Goal: Browse casually: Explore the website without a specific task or goal

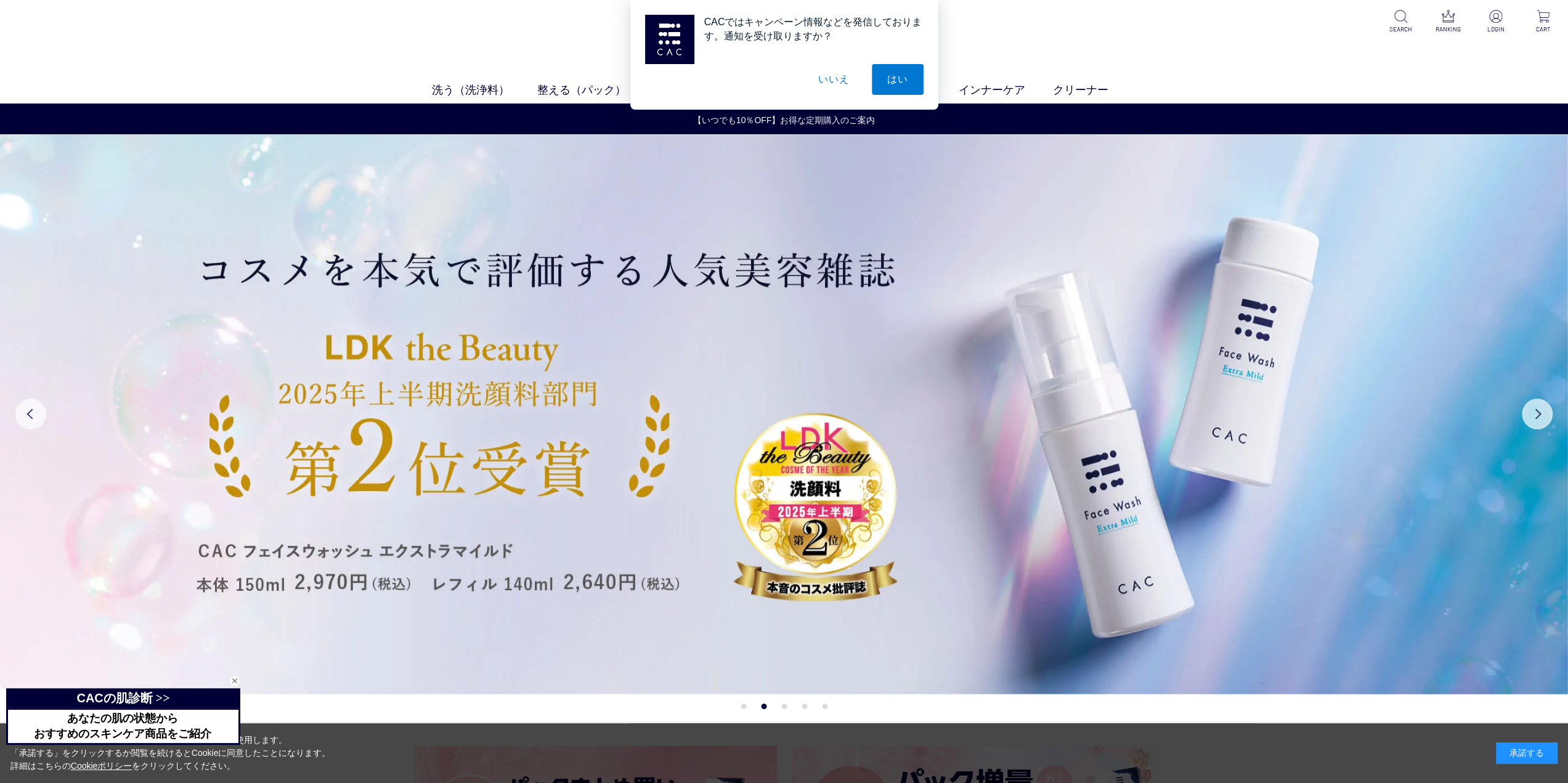
click at [823, 78] on button "いいえ" at bounding box center [833, 80] width 62 height 31
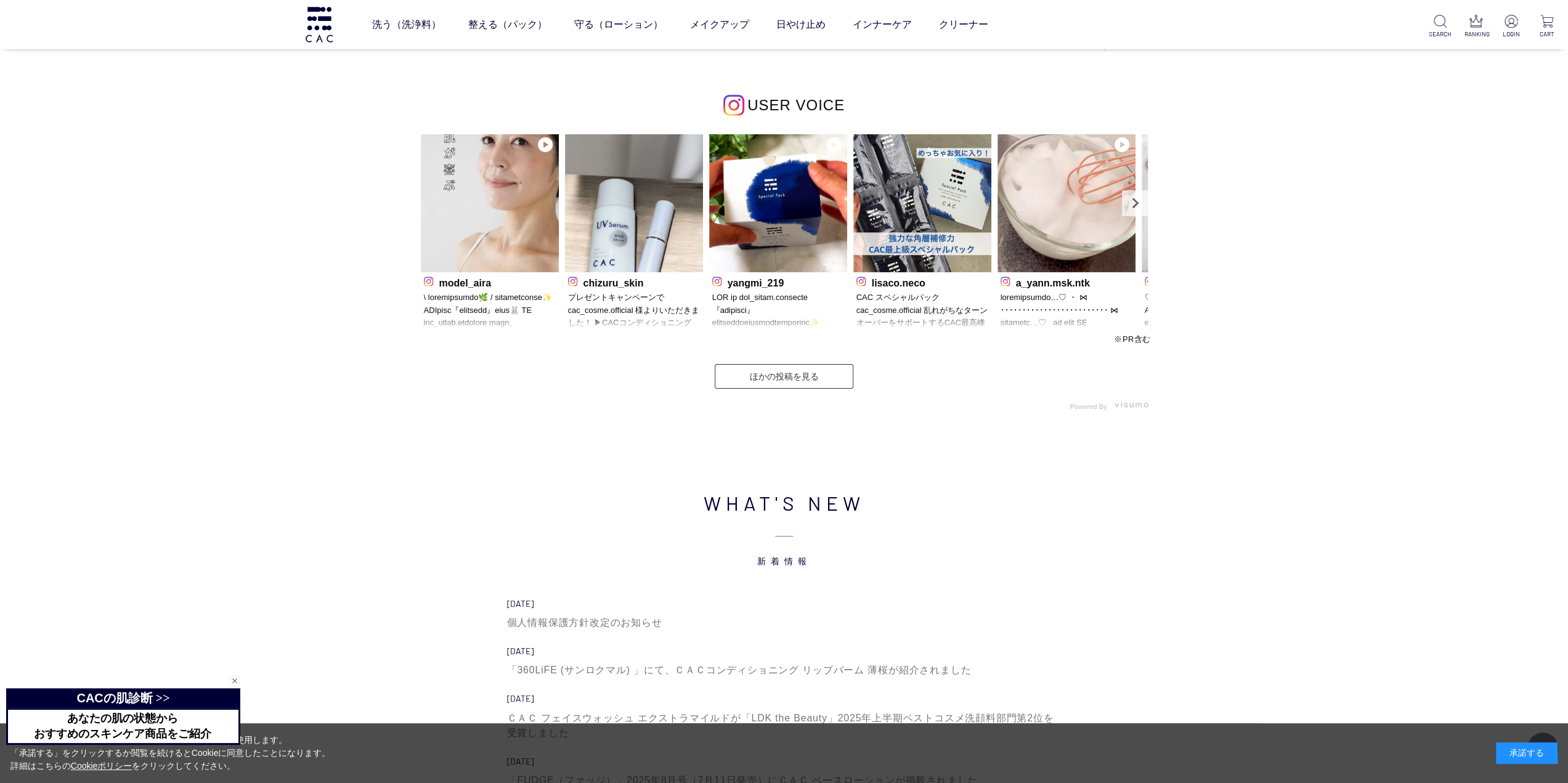
scroll to position [3942, 0]
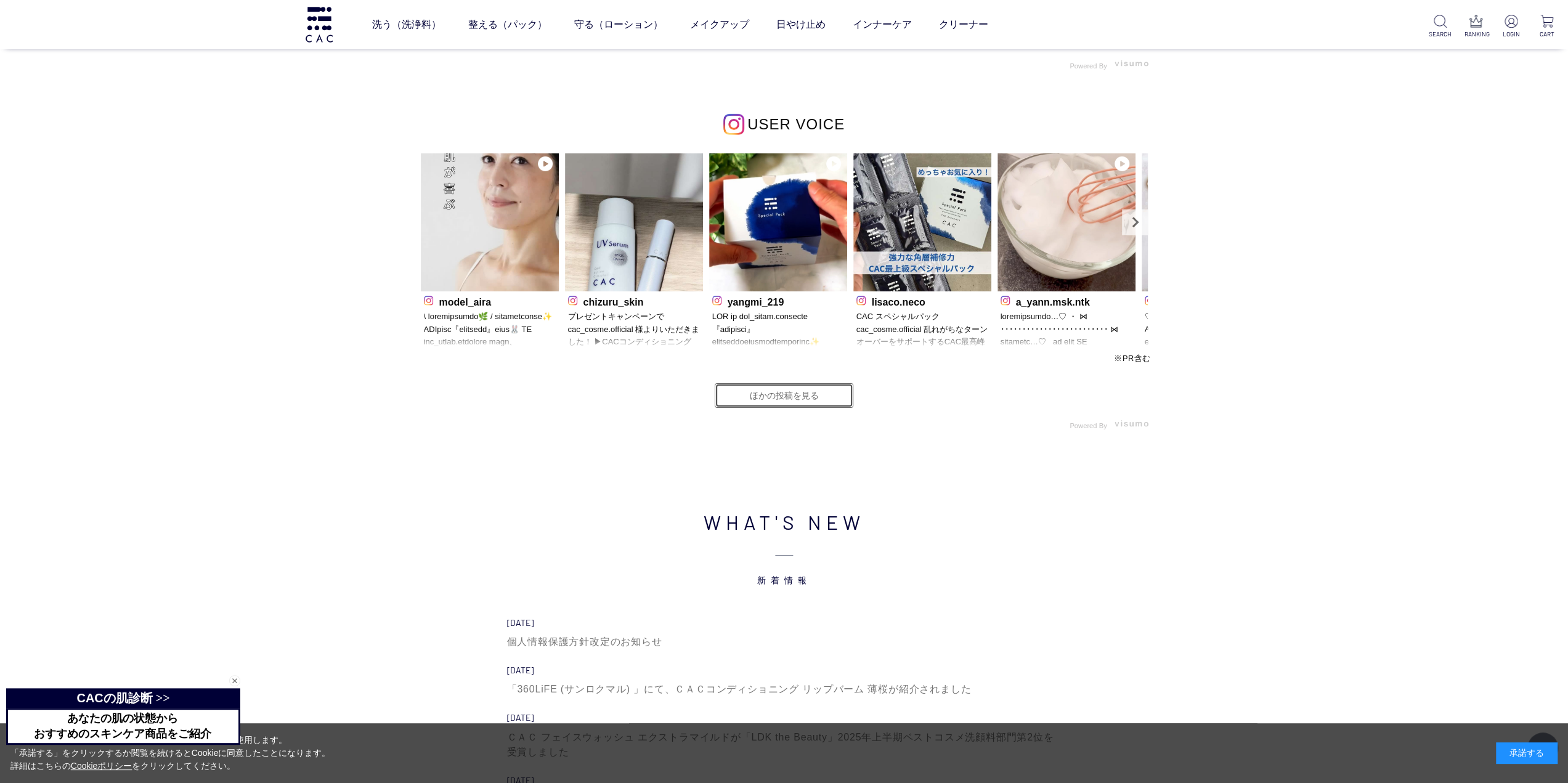
click at [783, 389] on link "ほかの投稿を見る" at bounding box center [784, 395] width 139 height 25
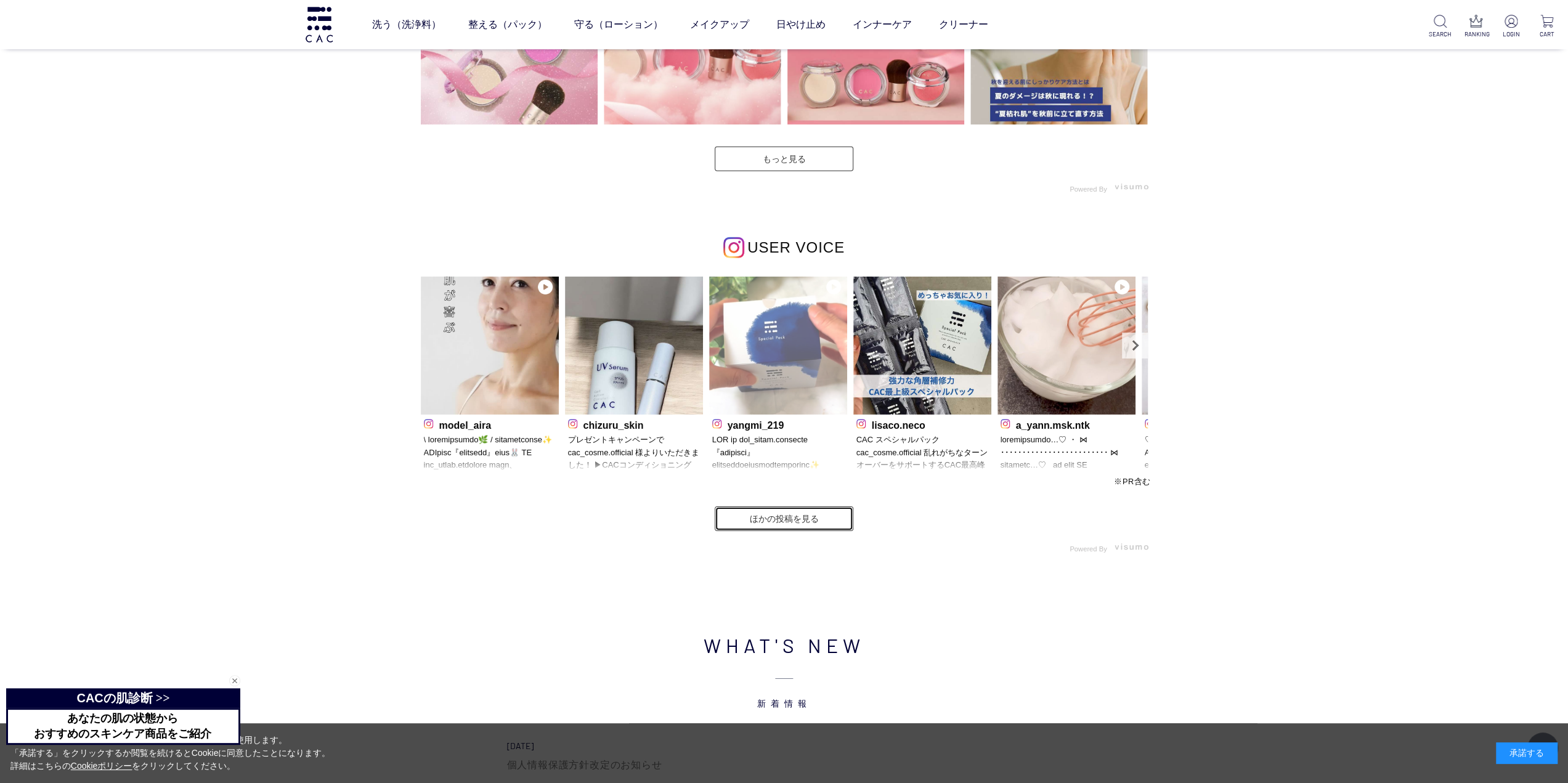
scroll to position [3633, 0]
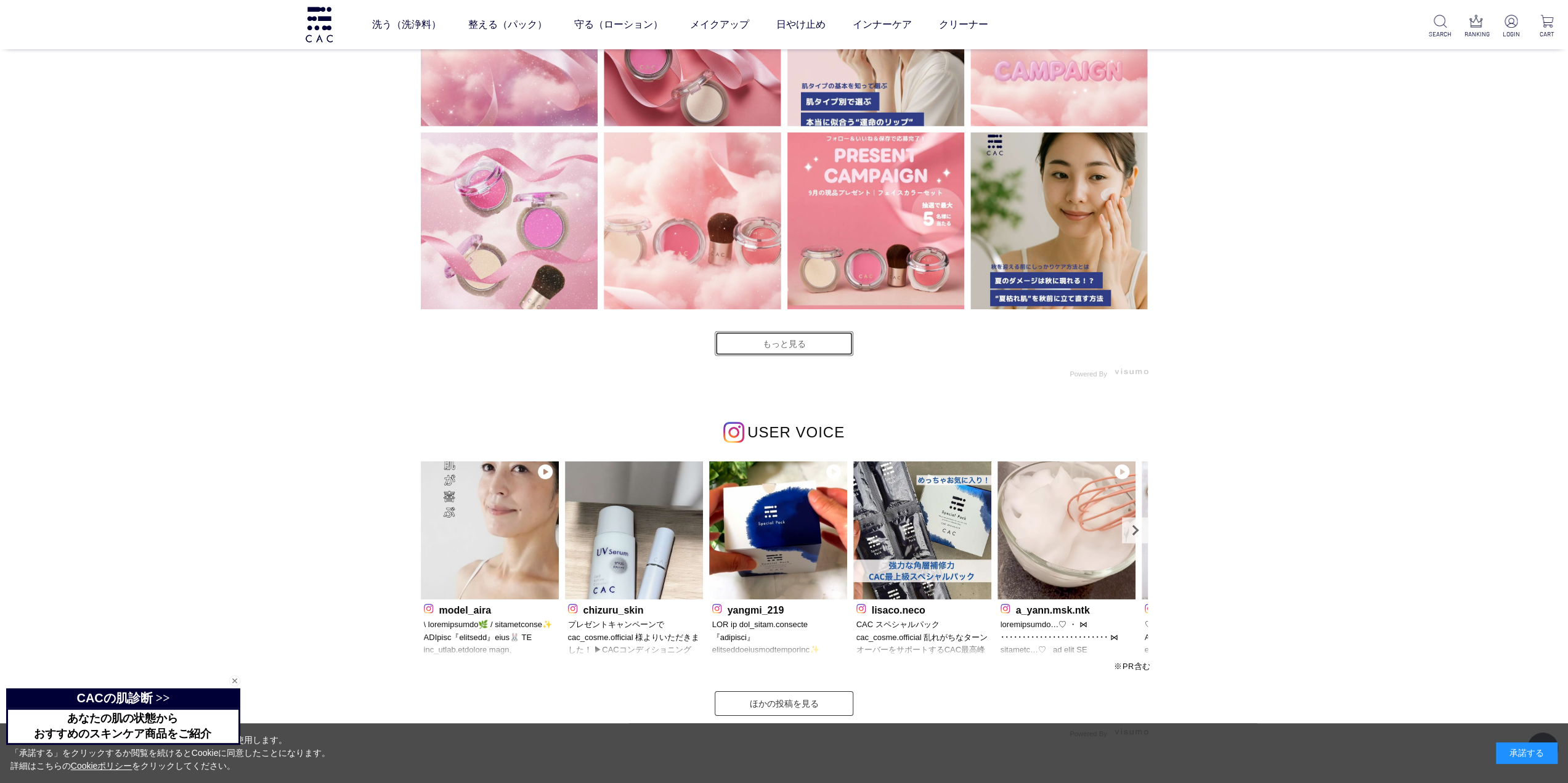
click at [789, 344] on link "もっと見る" at bounding box center [784, 344] width 139 height 25
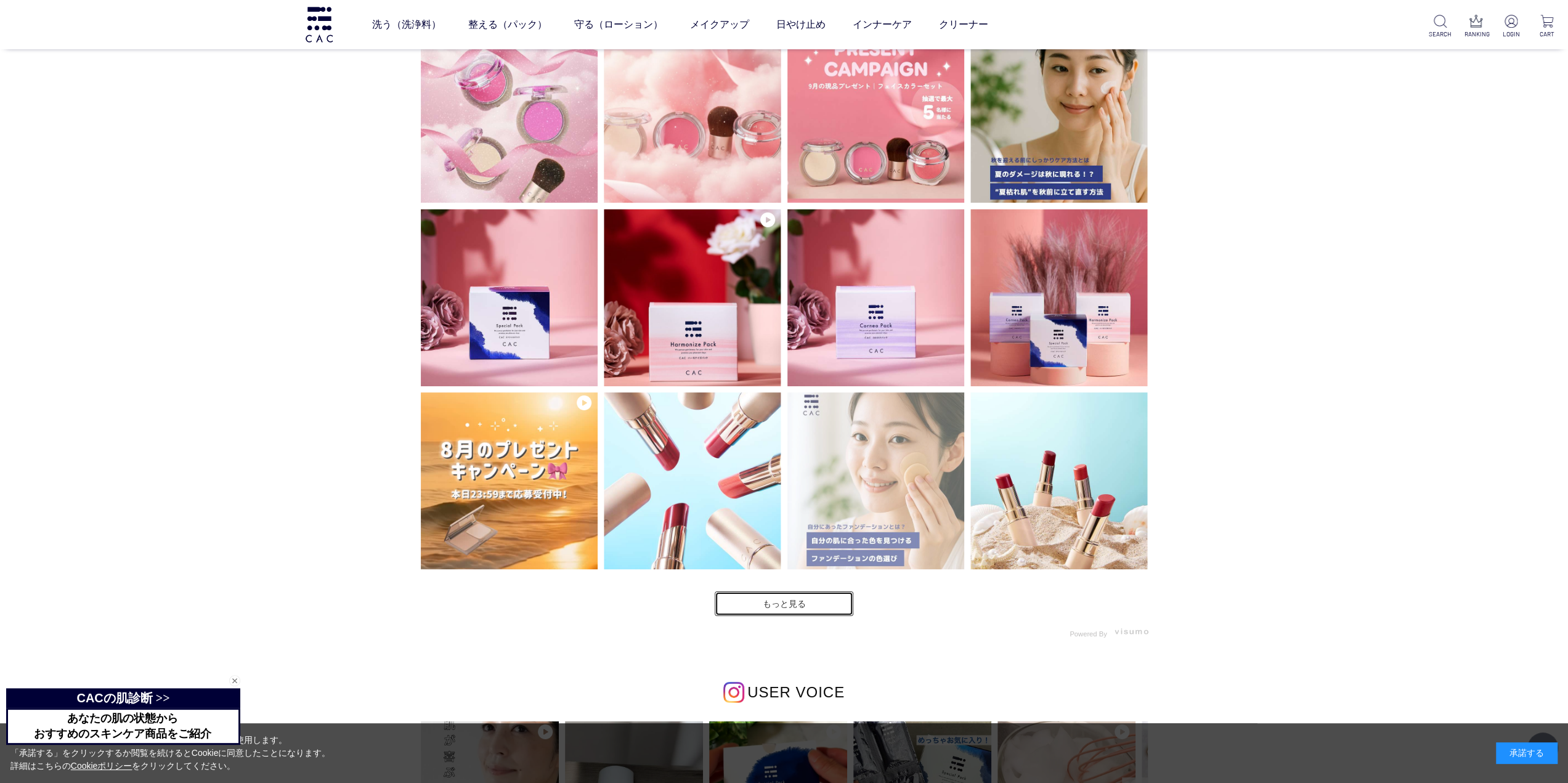
scroll to position [3757, 0]
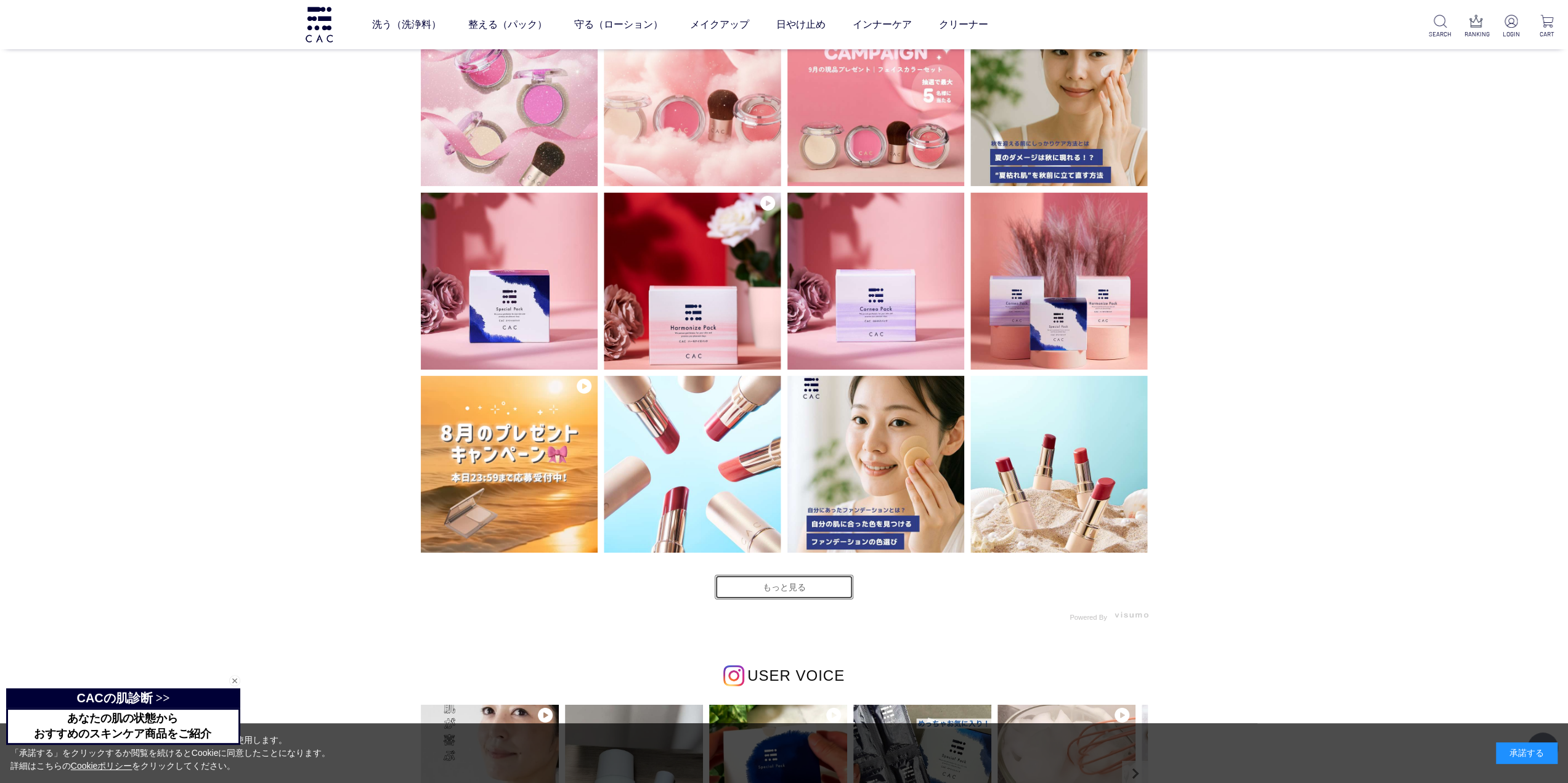
click at [794, 578] on link "もっと見る" at bounding box center [784, 586] width 139 height 25
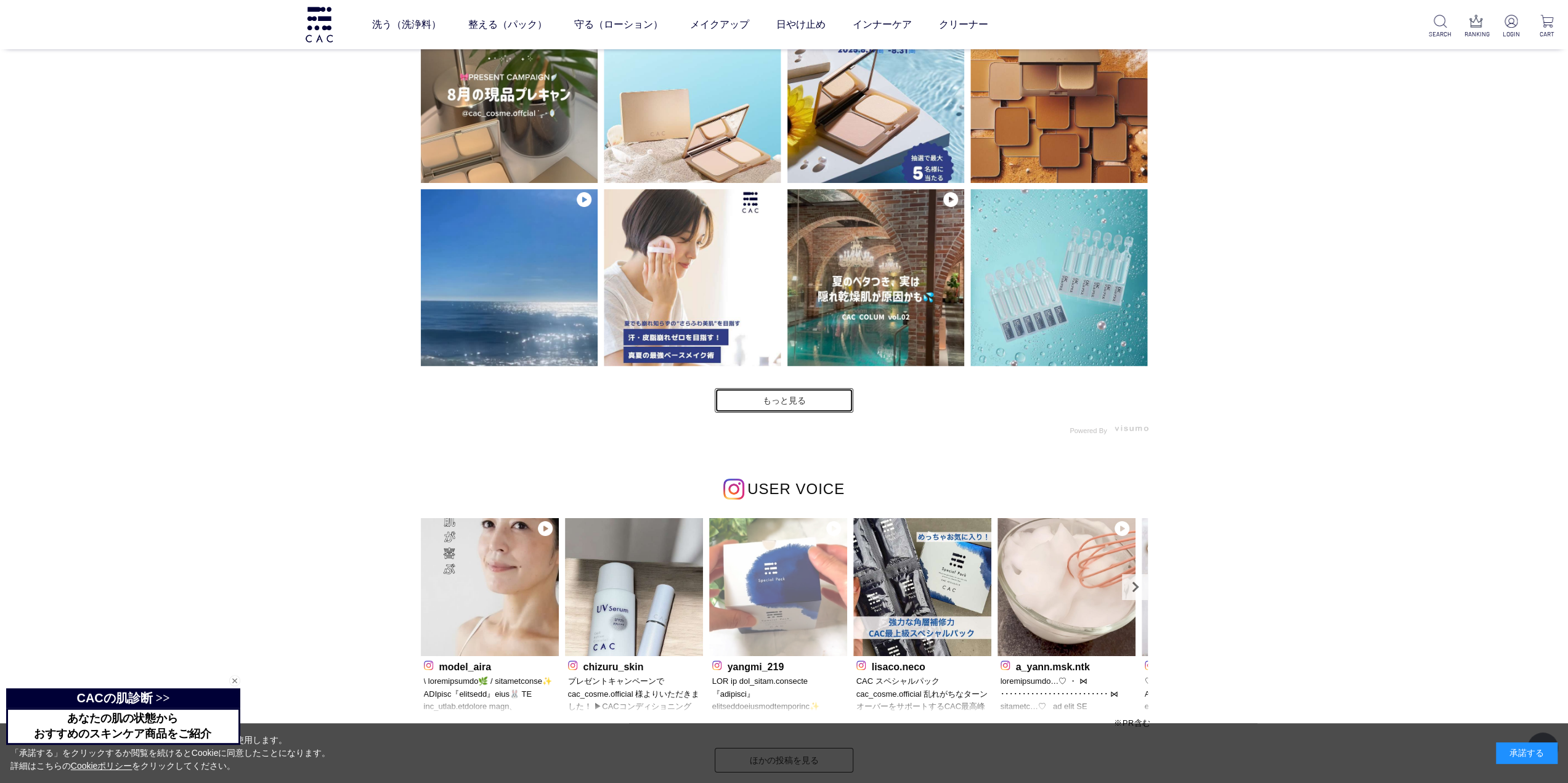
scroll to position [4372, 0]
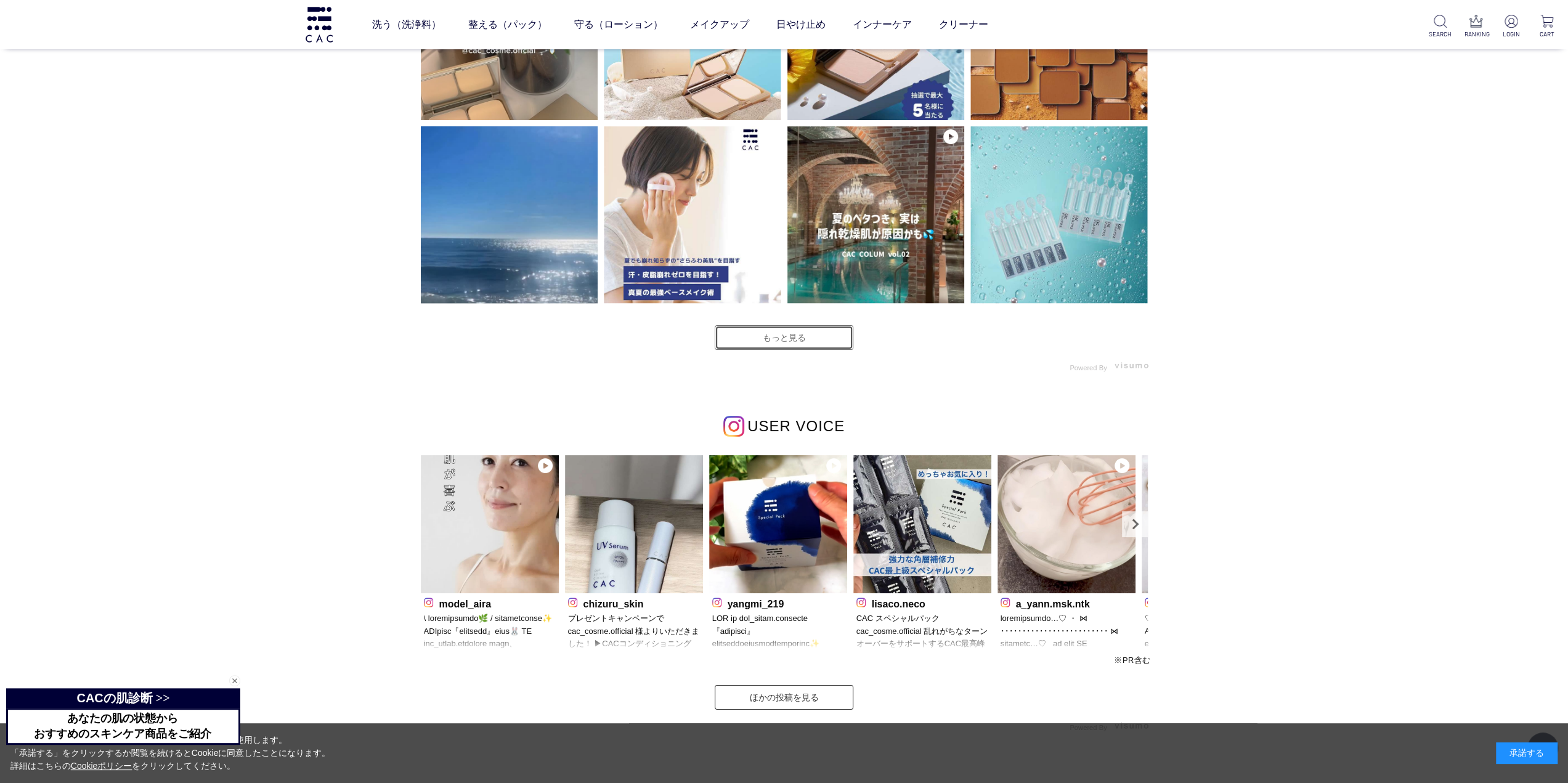
click at [766, 338] on link "もっと見る" at bounding box center [784, 337] width 139 height 25
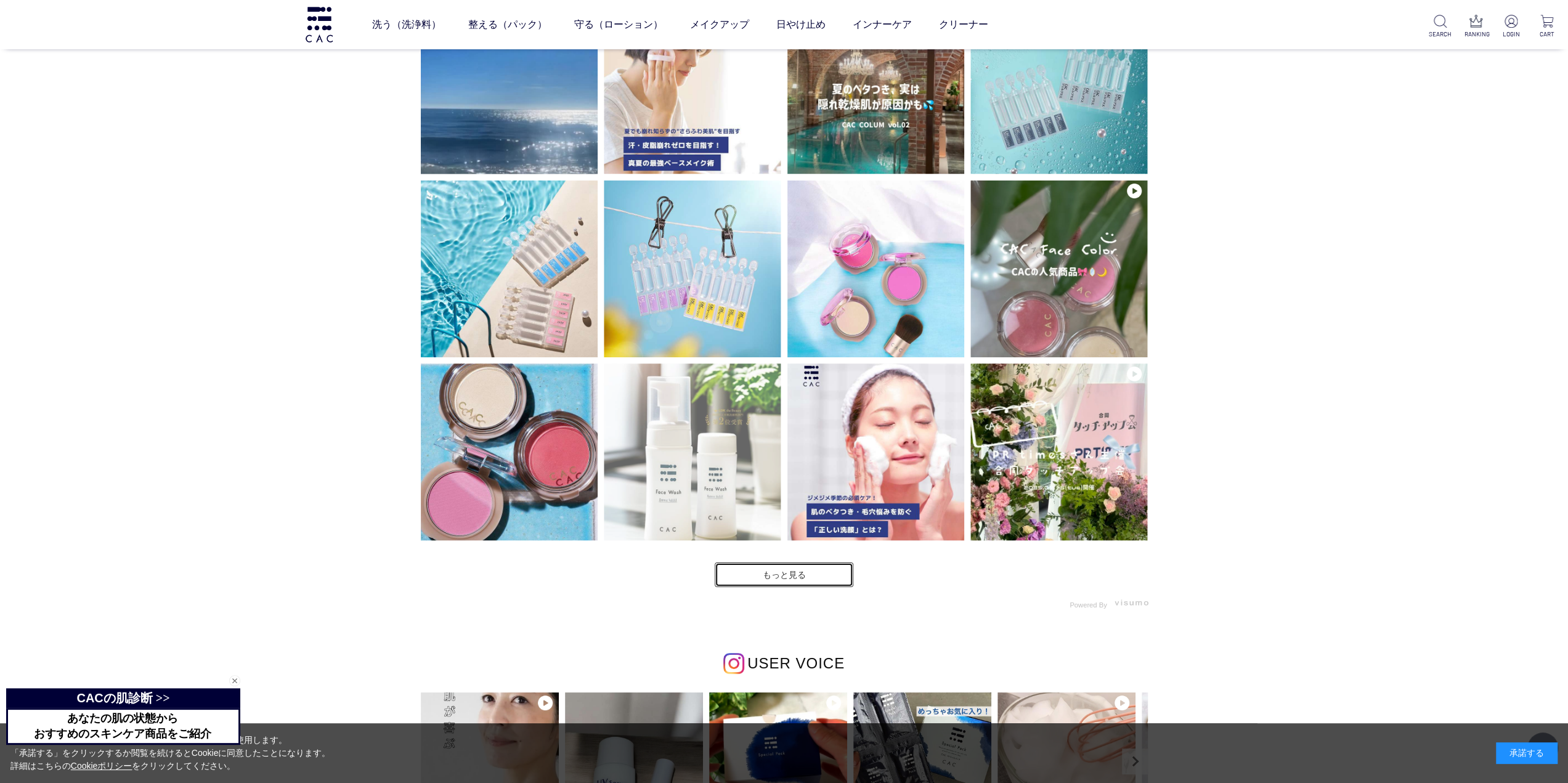
scroll to position [4618, 0]
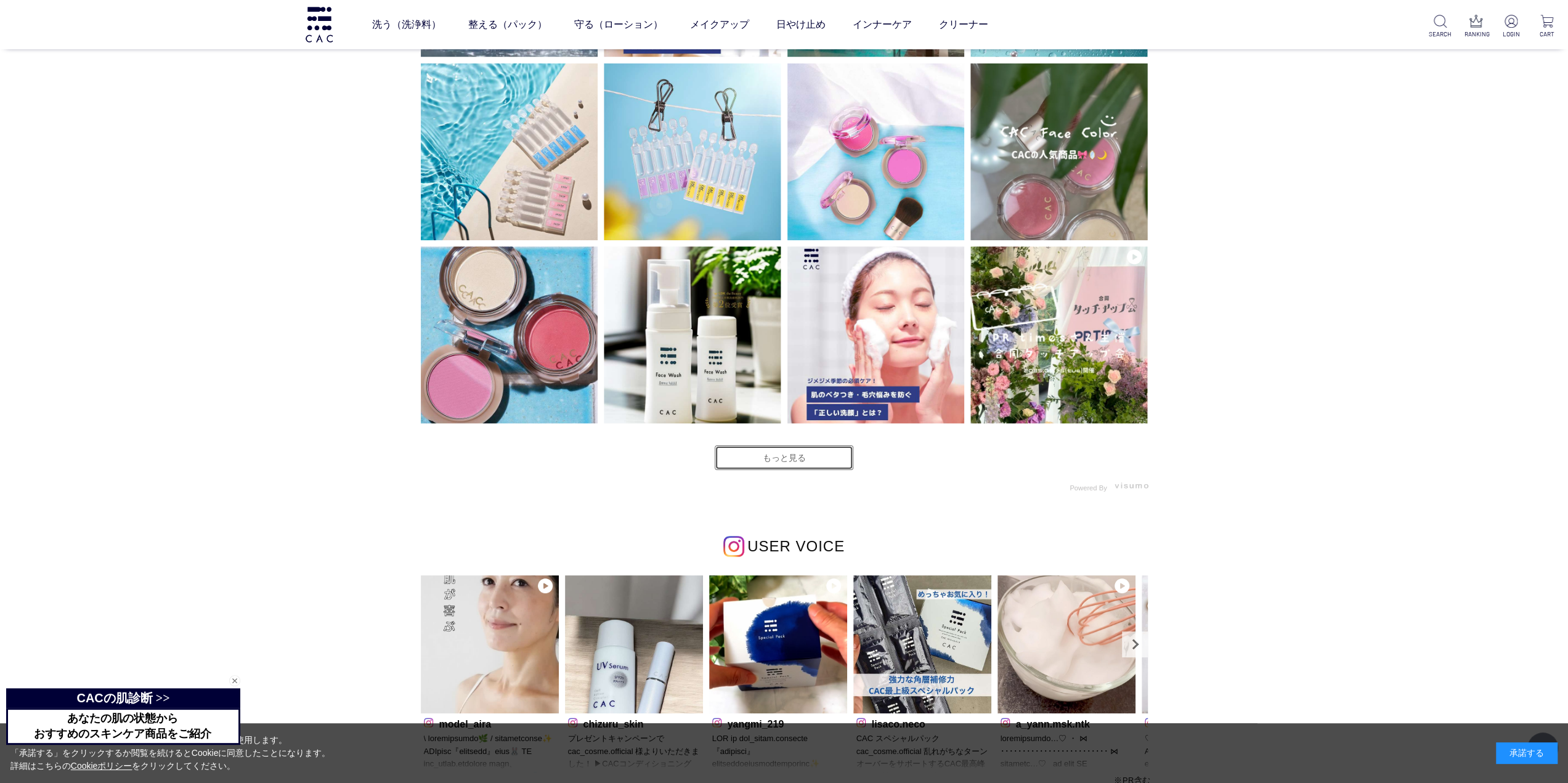
click at [744, 451] on link "もっと見る" at bounding box center [784, 457] width 139 height 25
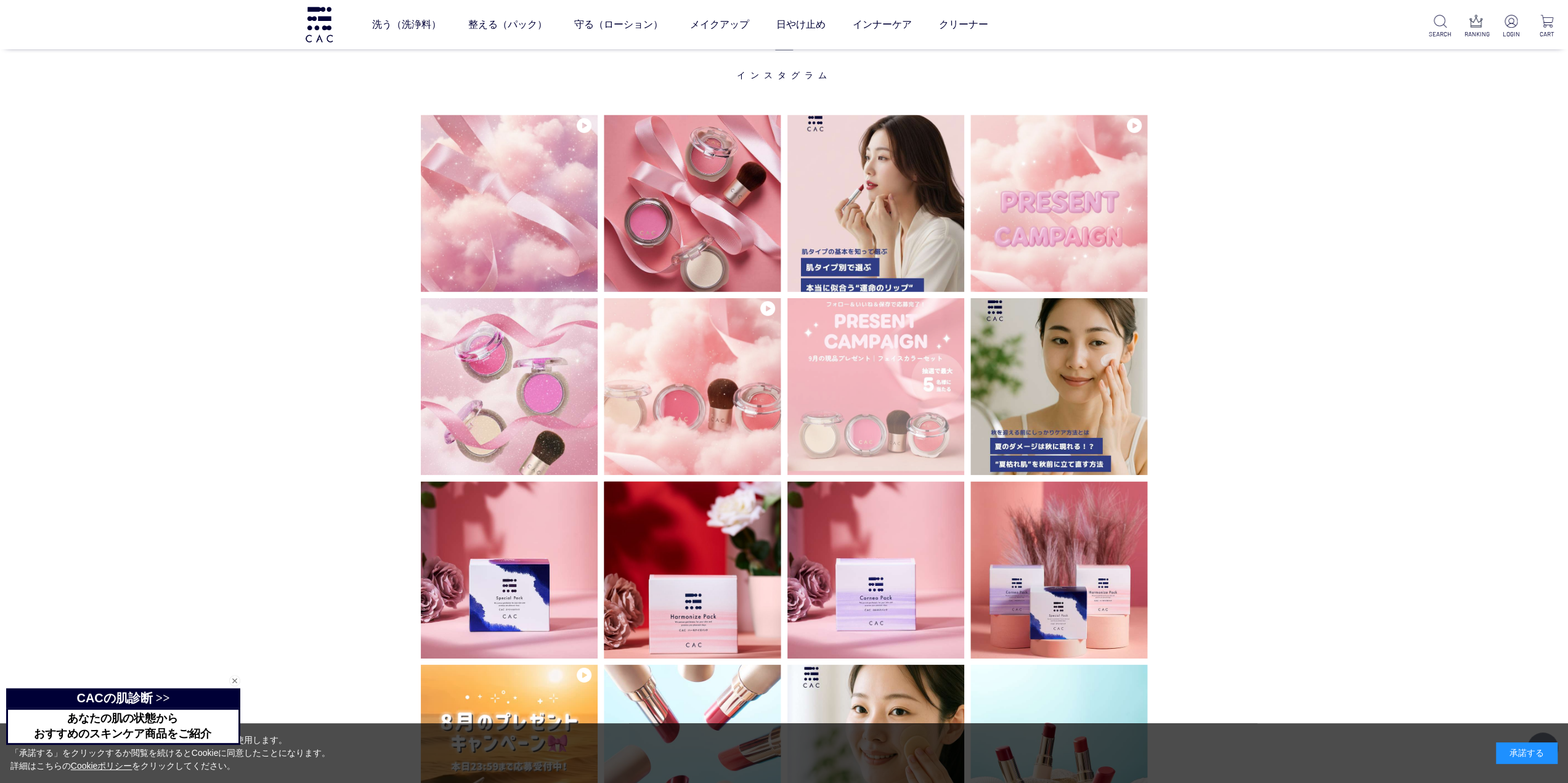
scroll to position [3448, 0]
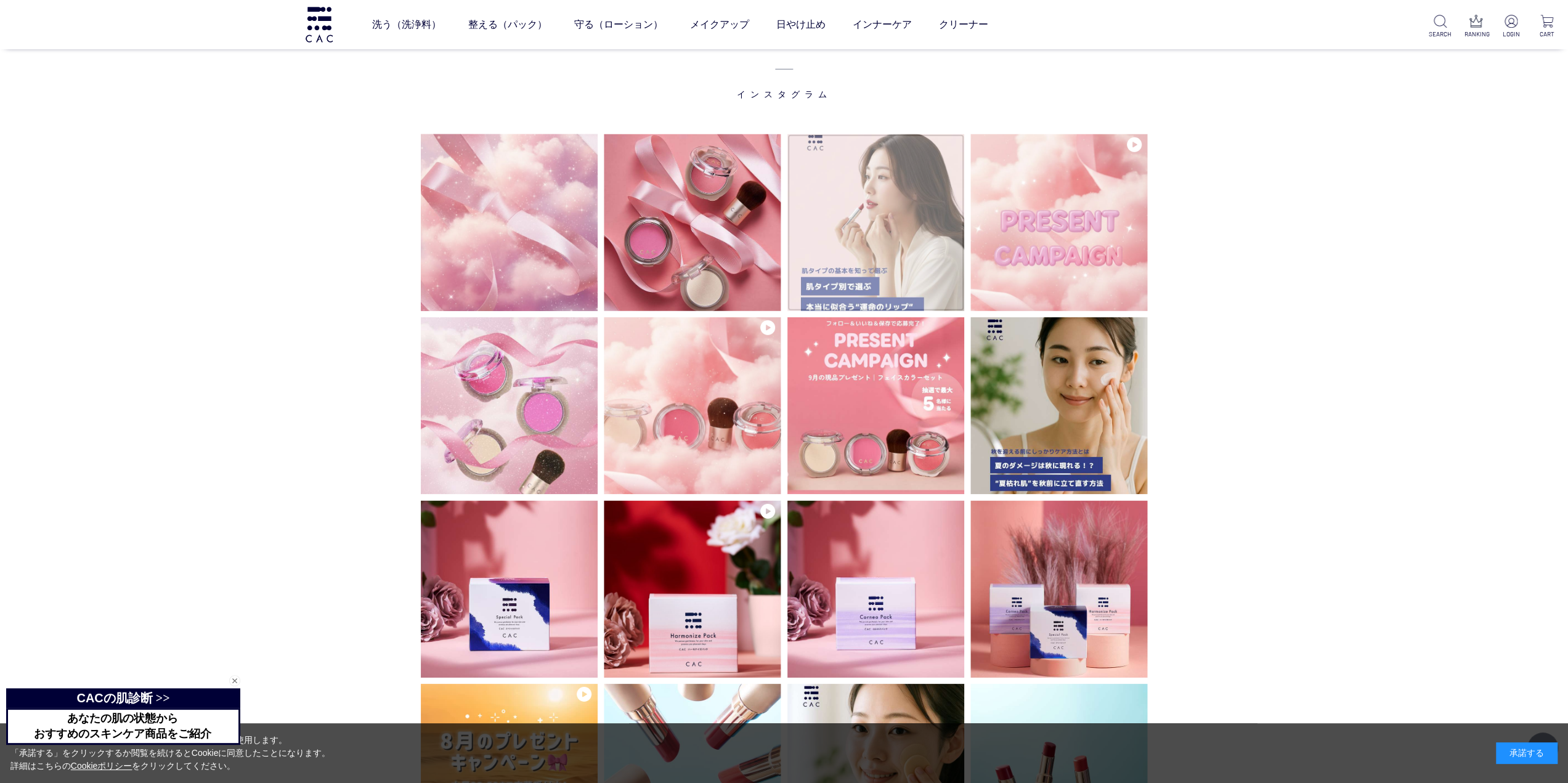
click at [886, 244] on img at bounding box center [876, 222] width 178 height 177
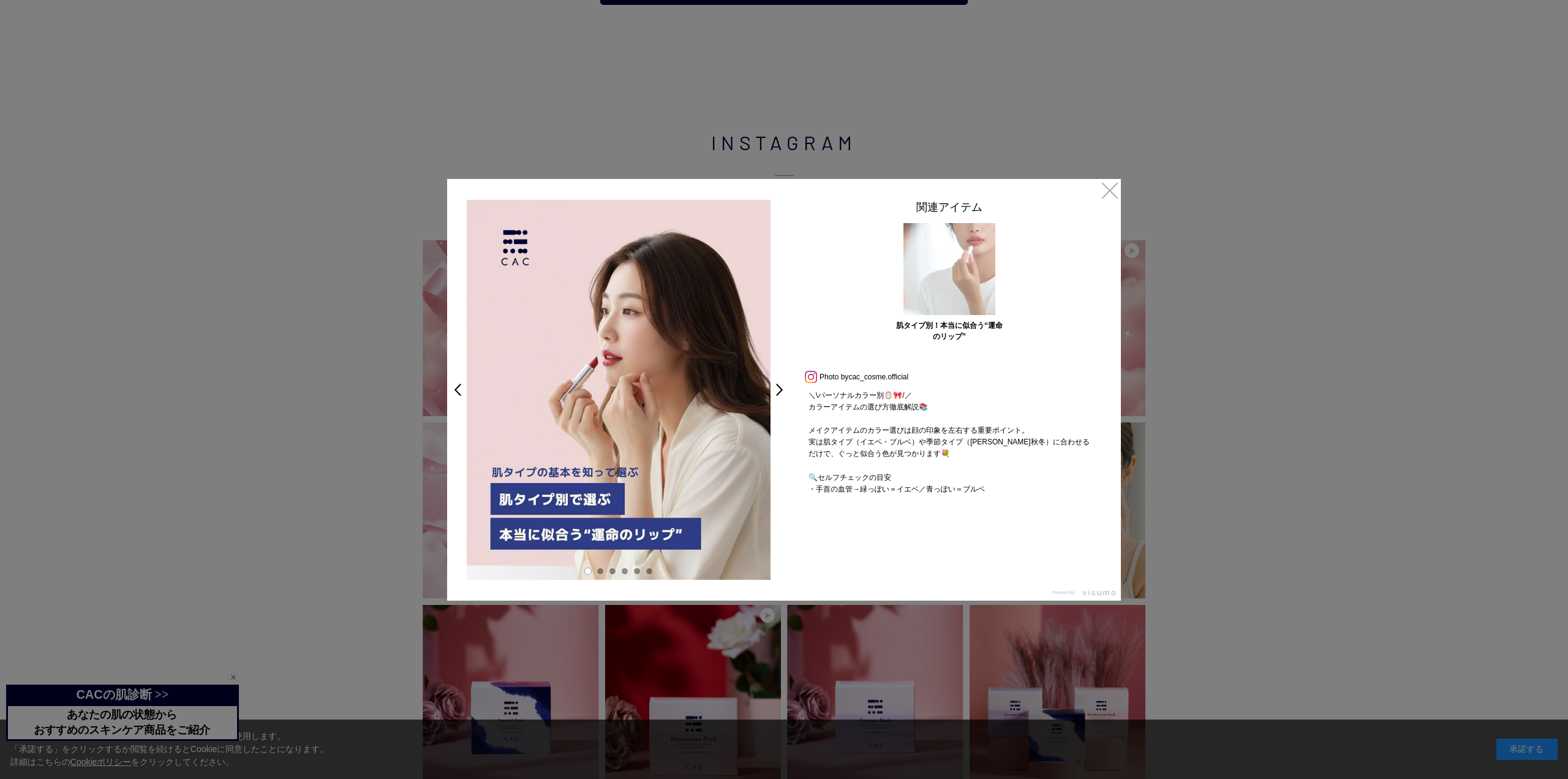
click at [935, 267] on img at bounding box center [949, 268] width 92 height 92
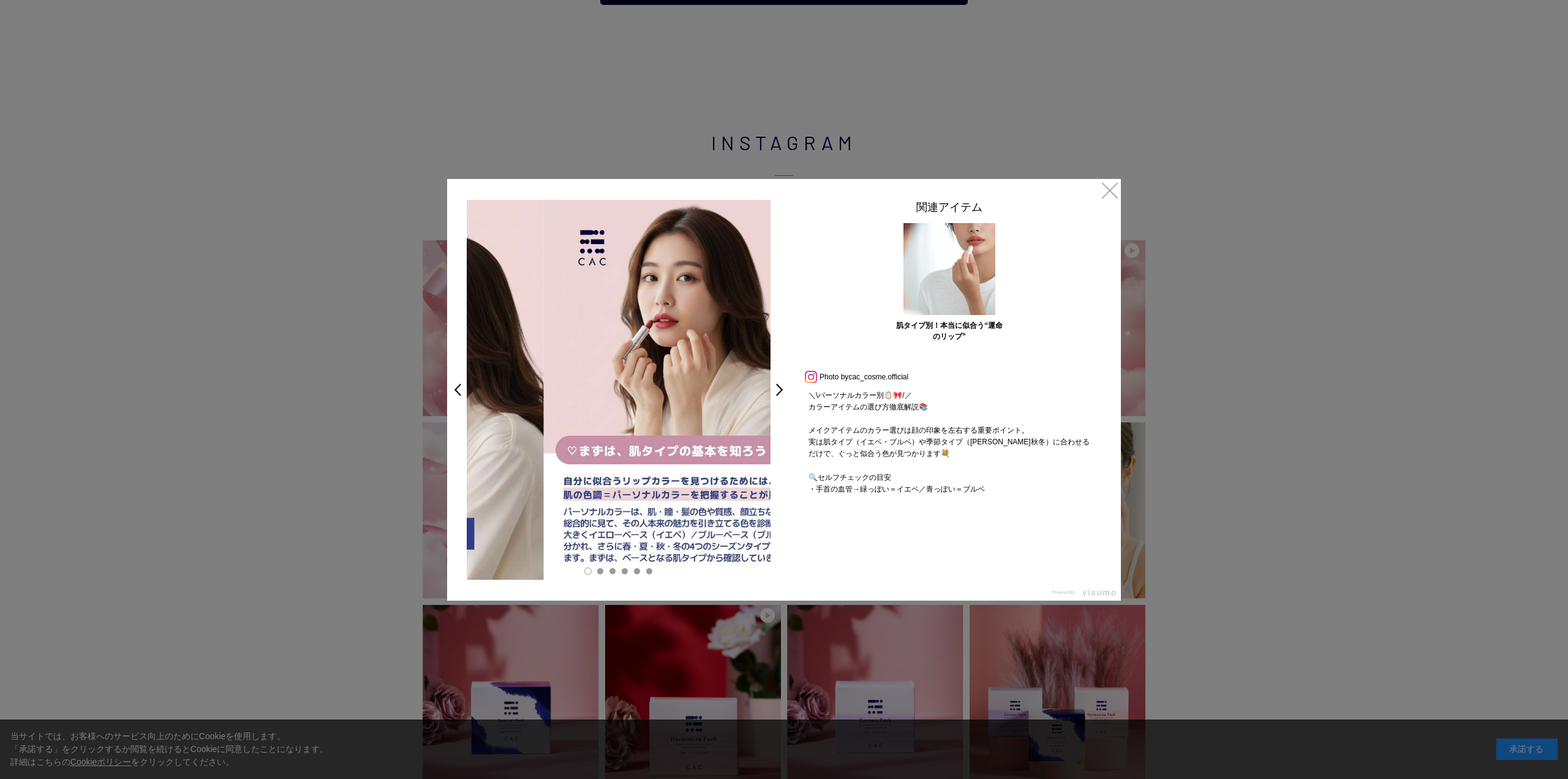
drag, startPoint x: 695, startPoint y: 376, endPoint x: 391, endPoint y: 408, distance: 305.7
click at [403, 391] on div "× < > 関連アイテム 肌タイプ別！本当に似合う“運命のリップ” Prev Next Photo by cac_cosme.official ＼\パーソナル…" at bounding box center [784, 389] width 1568 height 779
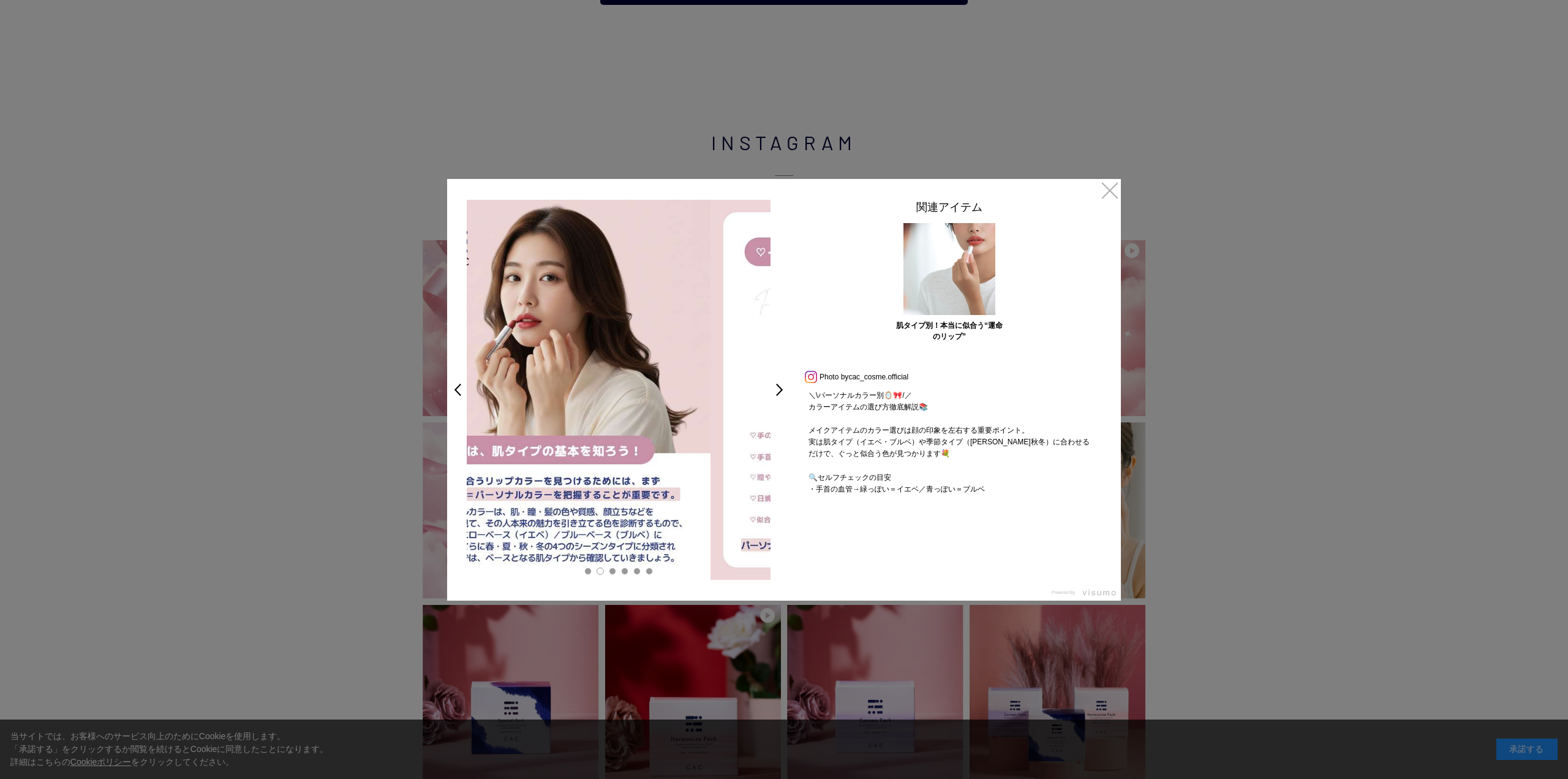
drag, startPoint x: 637, startPoint y: 438, endPoint x: 447, endPoint y: 496, distance: 198.7
click at [437, 483] on div "× < > 関連アイテム 肌タイプ別！本当に似合う“運命のリップ” Prev Next Photo by cac_cosme.official ＼\パーソナル…" at bounding box center [784, 389] width 1568 height 779
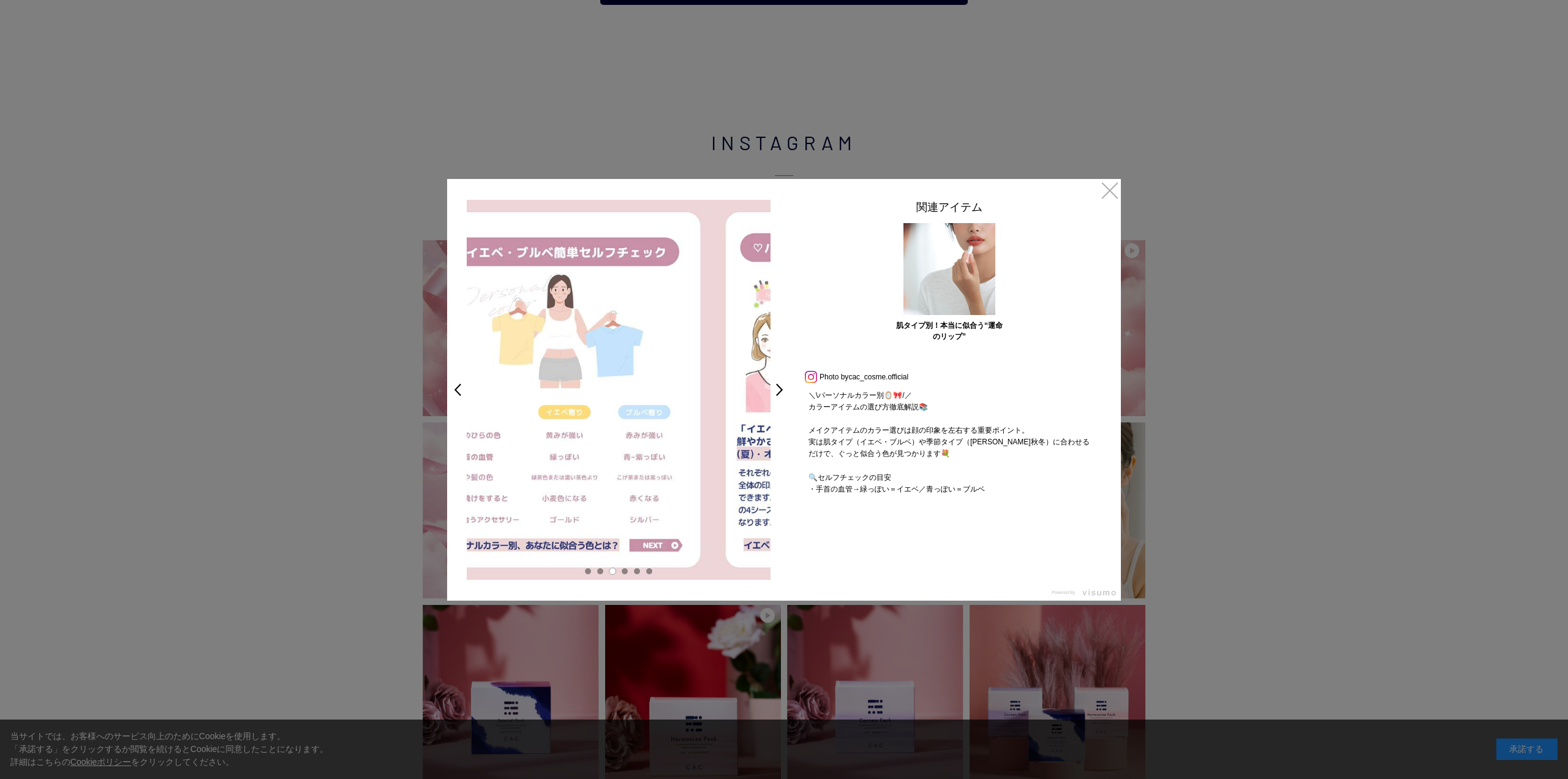
drag, startPoint x: 645, startPoint y: 490, endPoint x: 545, endPoint y: 516, distance: 103.3
click at [526, 516] on img at bounding box center [561, 389] width 304 height 380
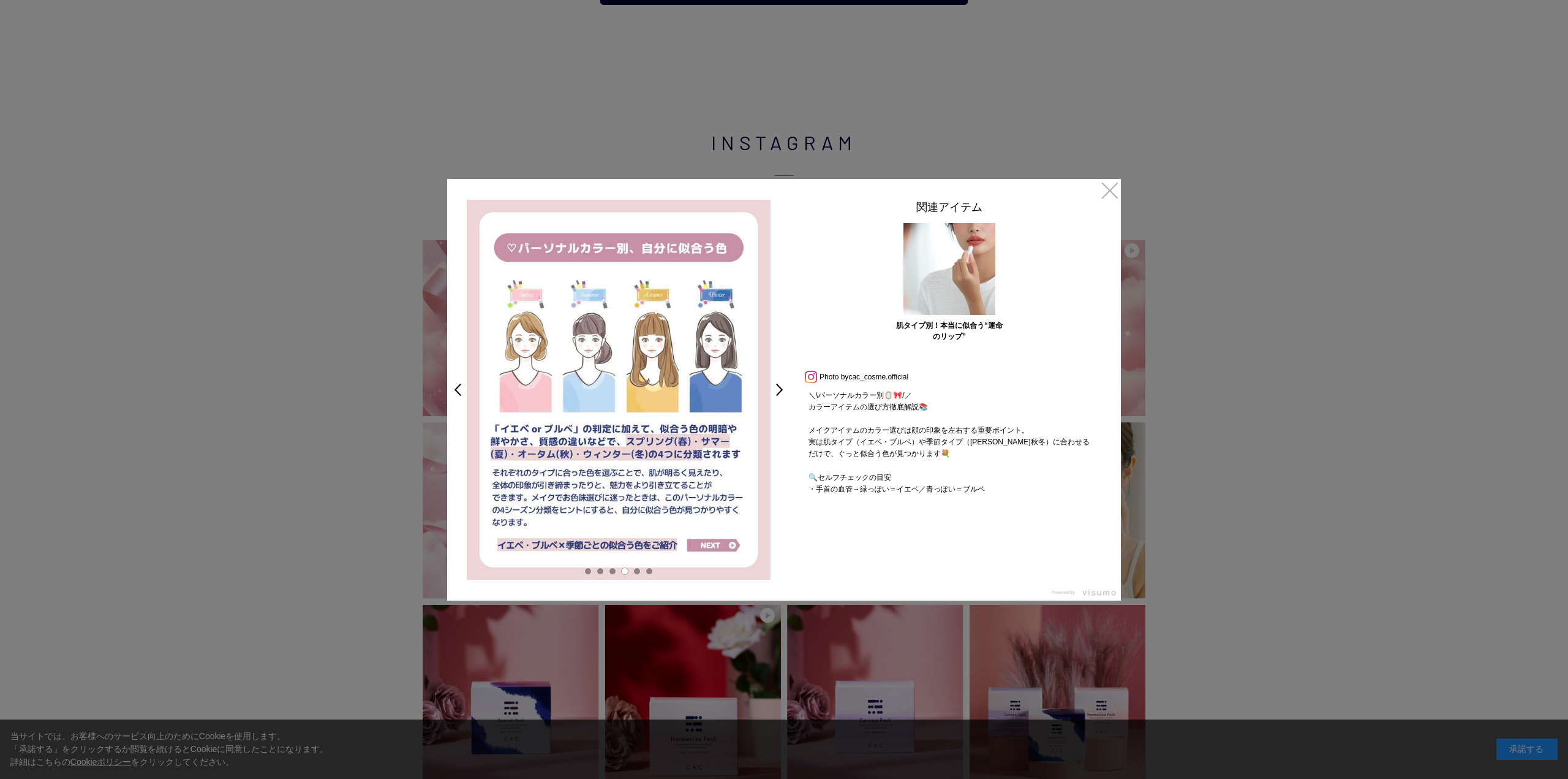
drag, startPoint x: 699, startPoint y: 501, endPoint x: 600, endPoint y: 527, distance: 102.4
click at [600, 527] on img at bounding box center [618, 389] width 304 height 380
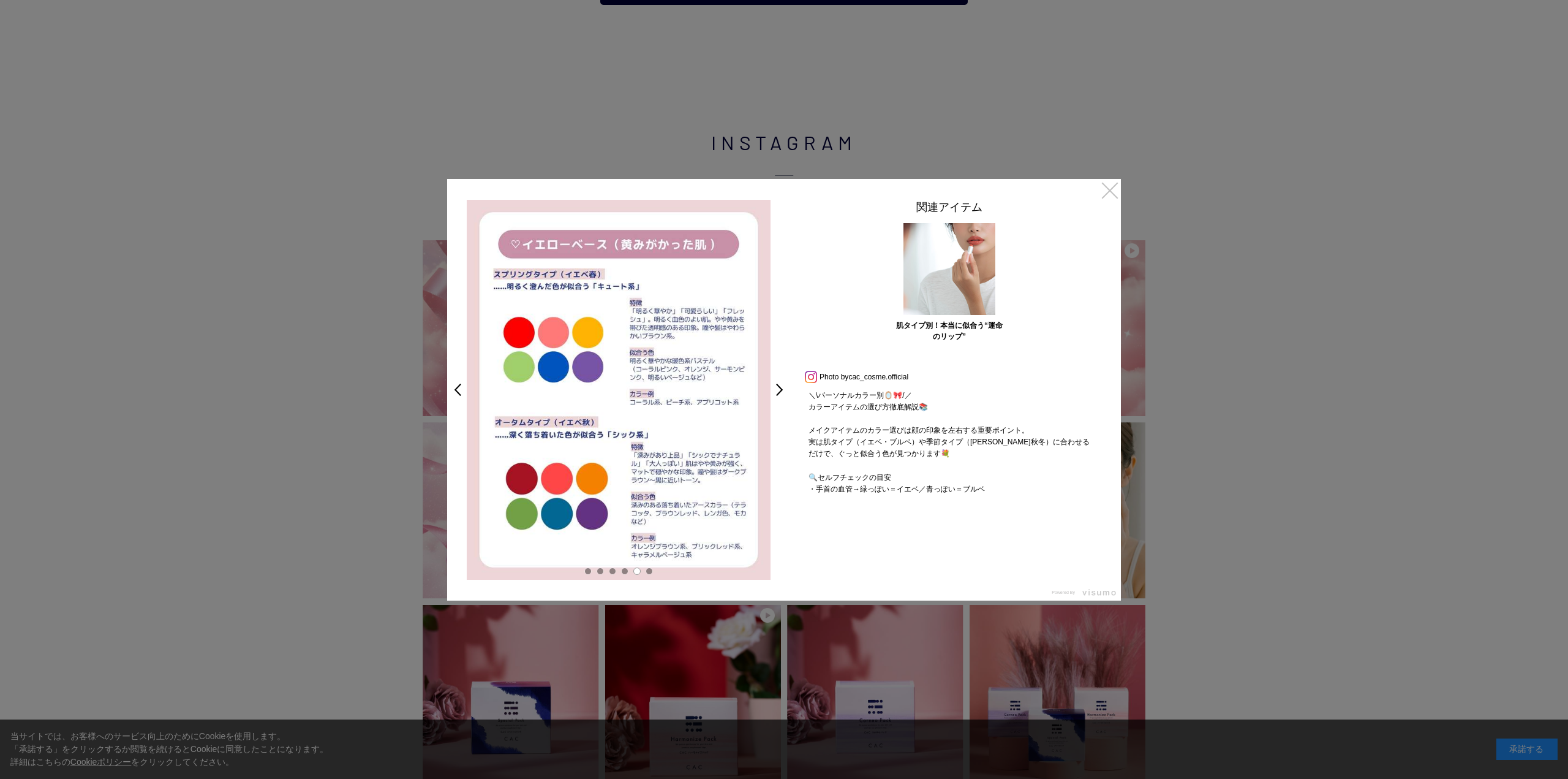
click at [1108, 193] on link "×" at bounding box center [1110, 190] width 22 height 22
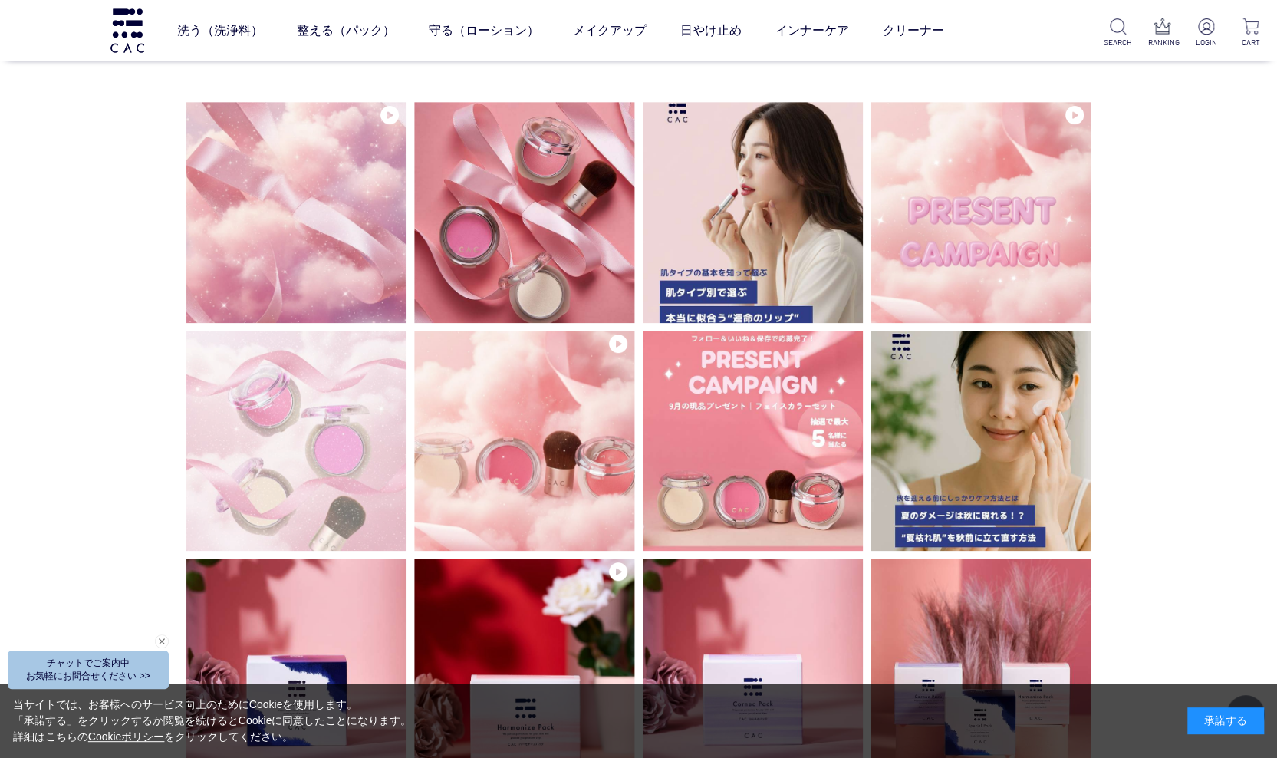
scroll to position [3972, 0]
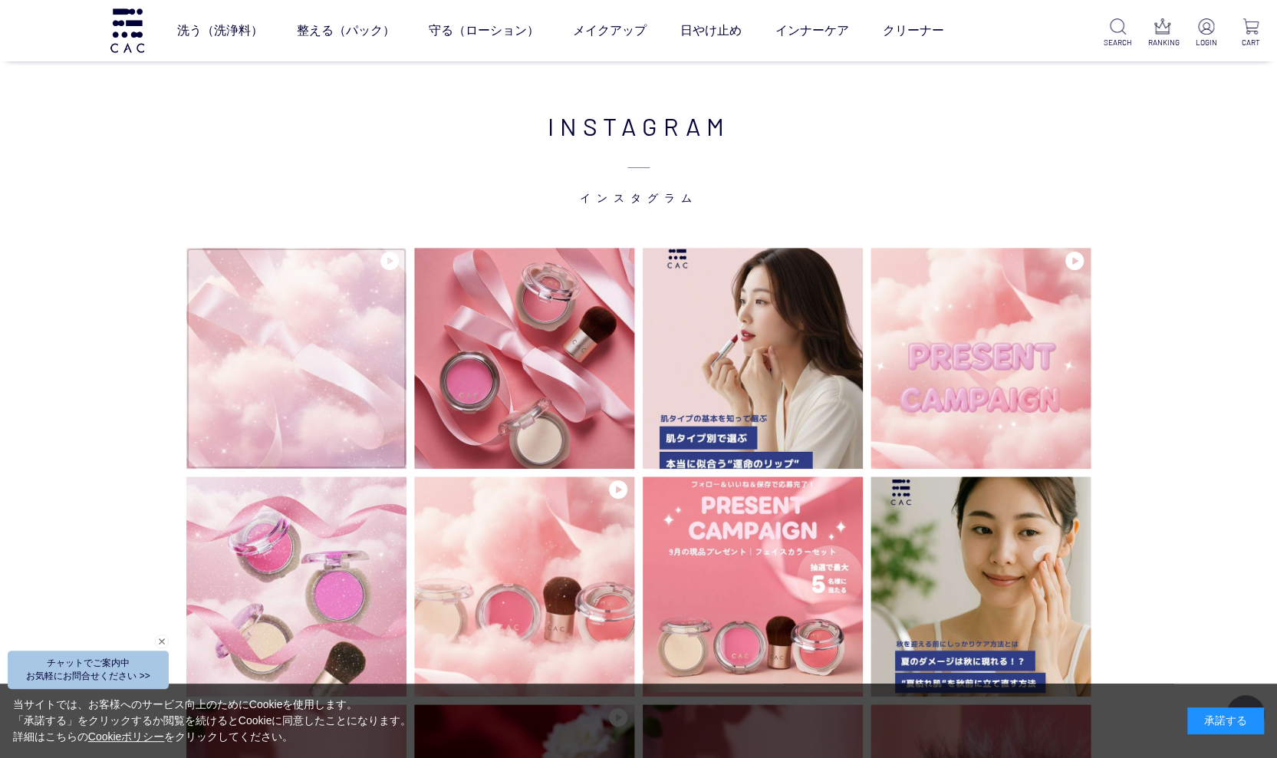
click at [307, 379] on img at bounding box center [296, 358] width 221 height 221
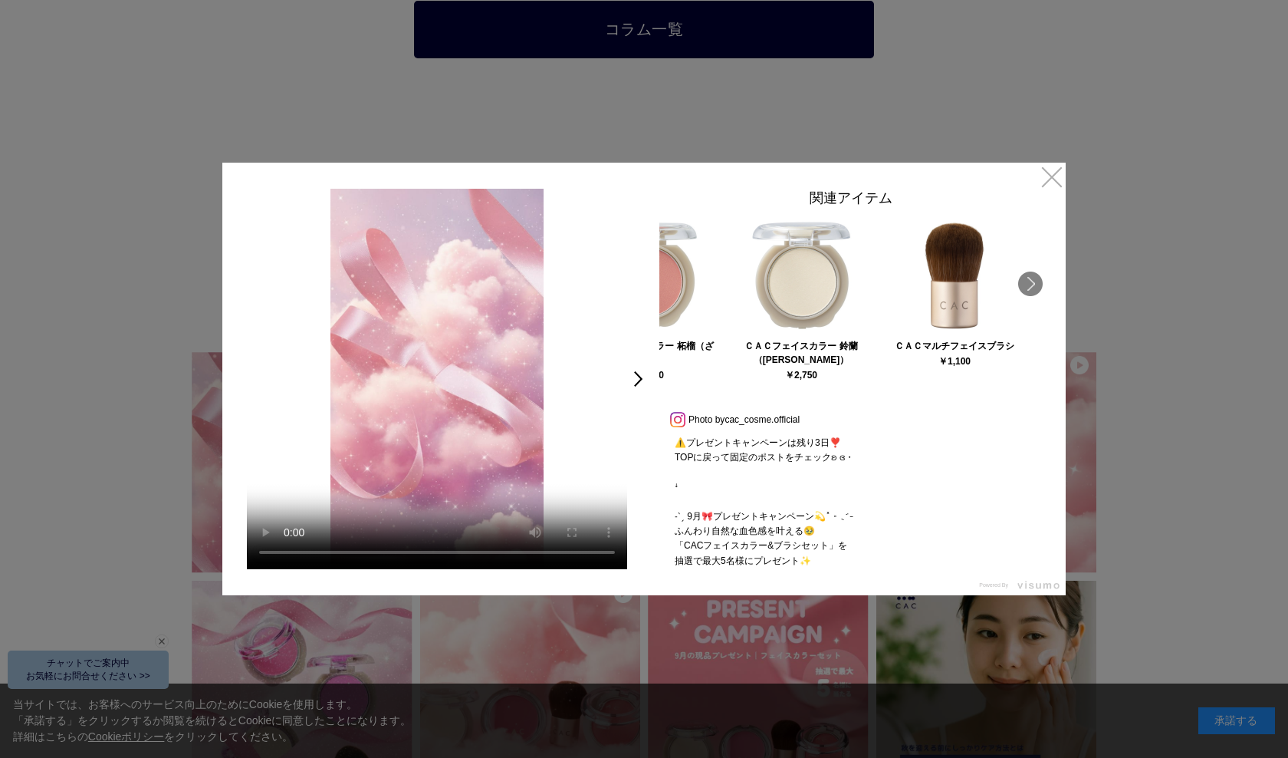
drag, startPoint x: 871, startPoint y: 291, endPoint x: 614, endPoint y: 324, distance: 259.1
click at [614, 324] on div "< ⚠️プレゼントキャンペーンは残り3日❣️ TOPに戻って固定のポストをチェックʚ ɞ・ ꜜ ˗ˋˏ 9月🎀プレゼントキャンペーン💫˟ ༝ ˎˊ˗ ふんわり…" at bounding box center [643, 379] width 843 height 432
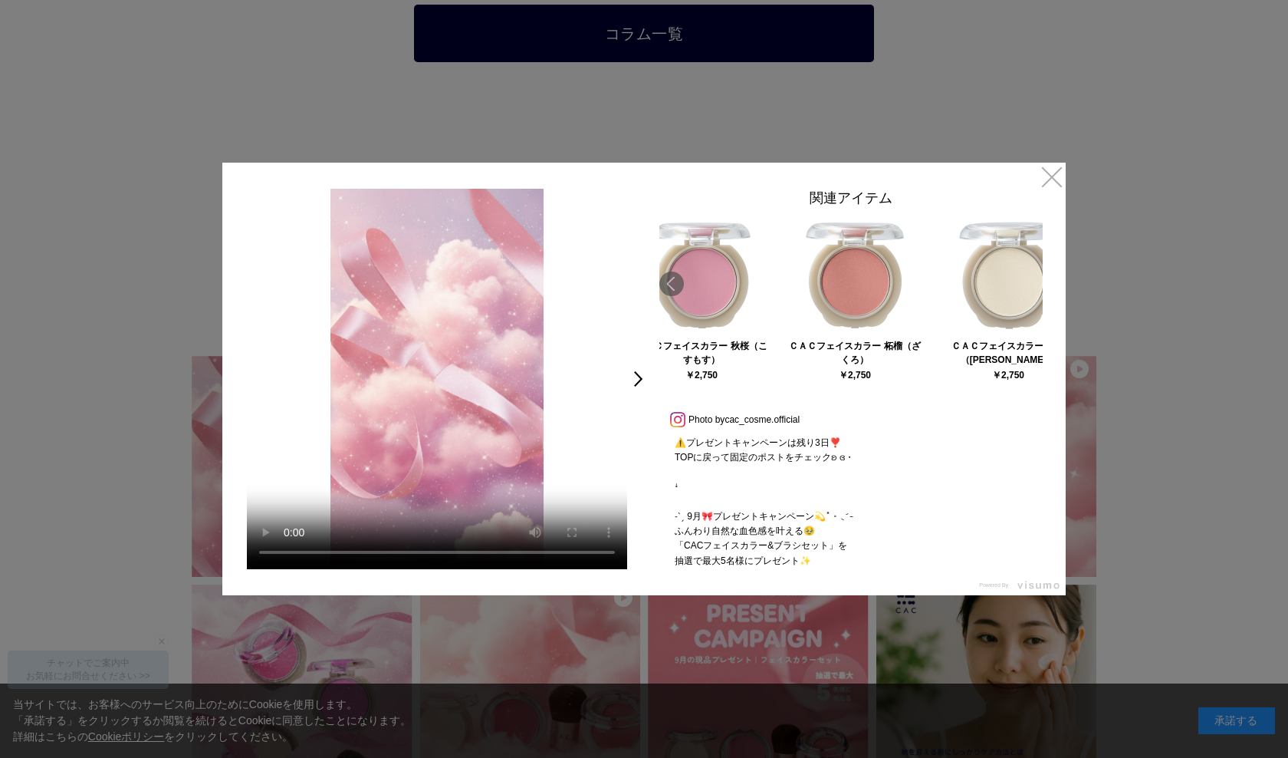
drag, startPoint x: 745, startPoint y: 356, endPoint x: 941, endPoint y: 350, distance: 195.6
click at [941, 350] on div "ＣＡＣフェイスカラー 鈴蘭（すずらん）" at bounding box center [1008, 353] width 135 height 28
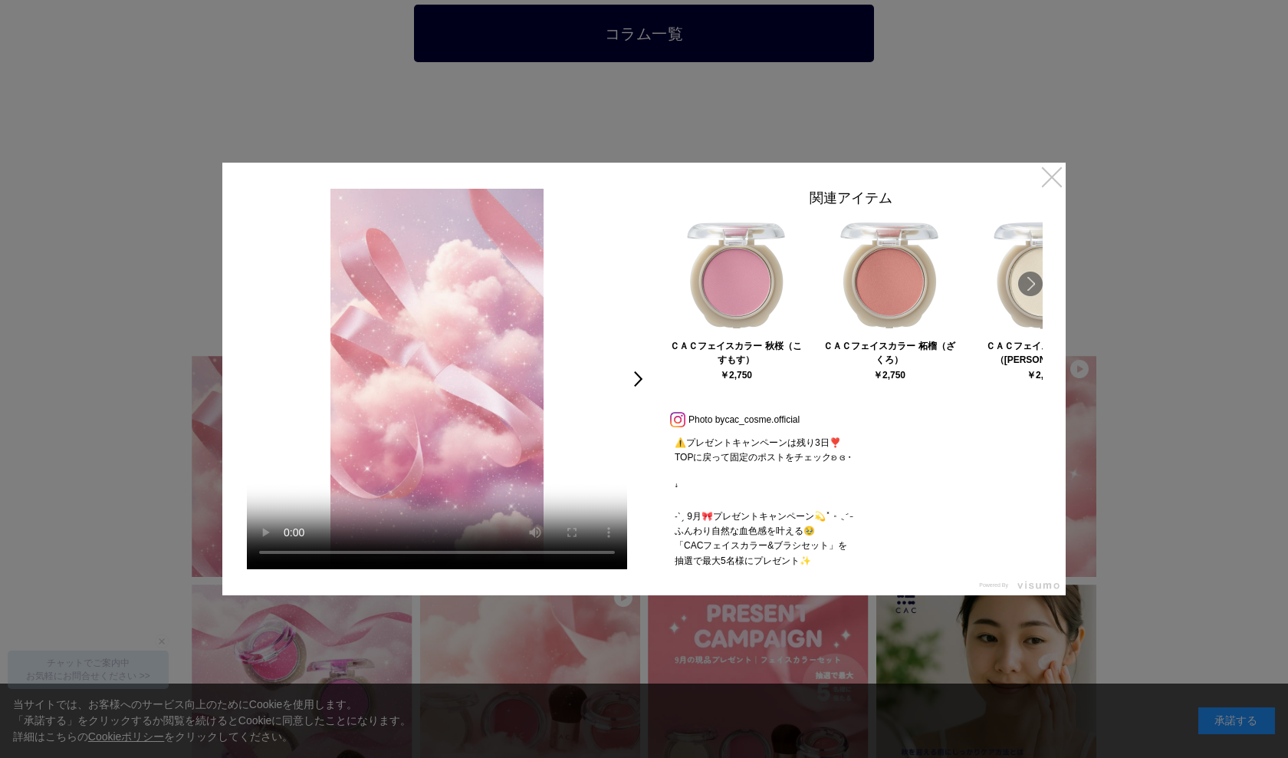
click at [1050, 180] on link "×" at bounding box center [1052, 177] width 28 height 28
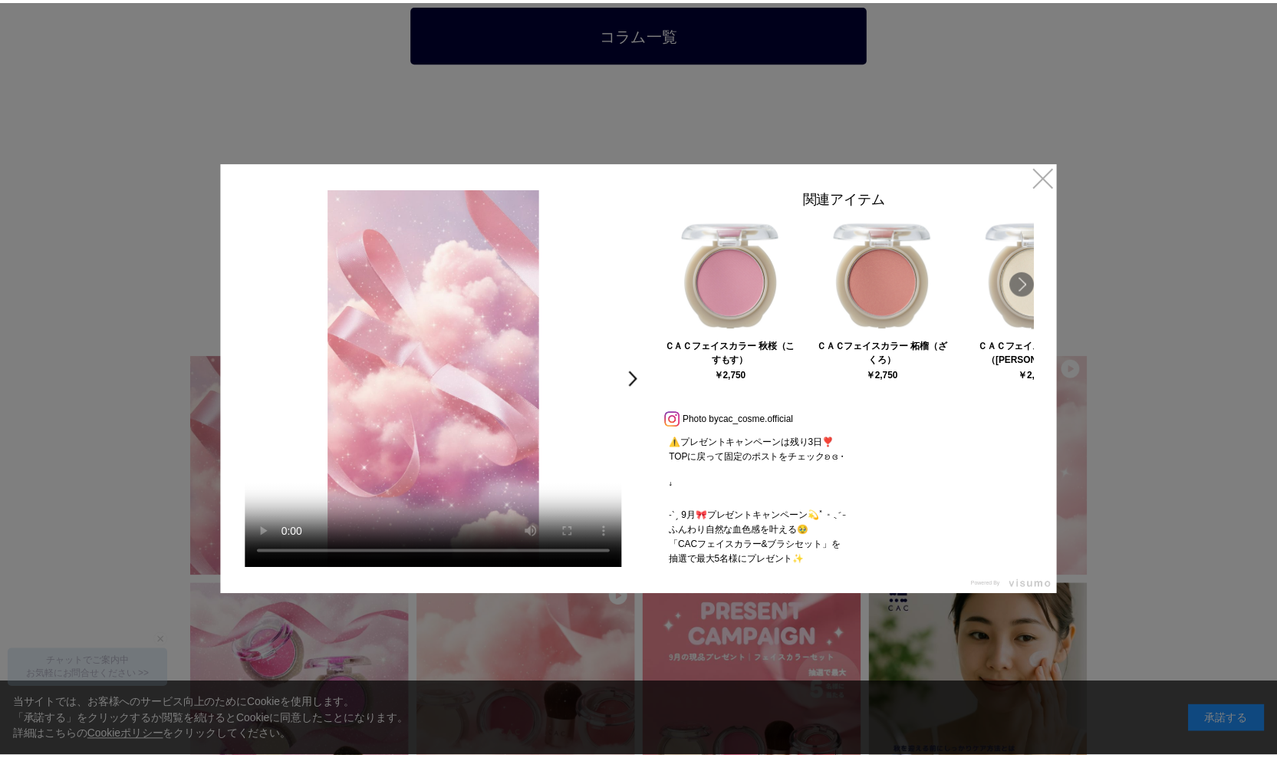
scroll to position [3972, 0]
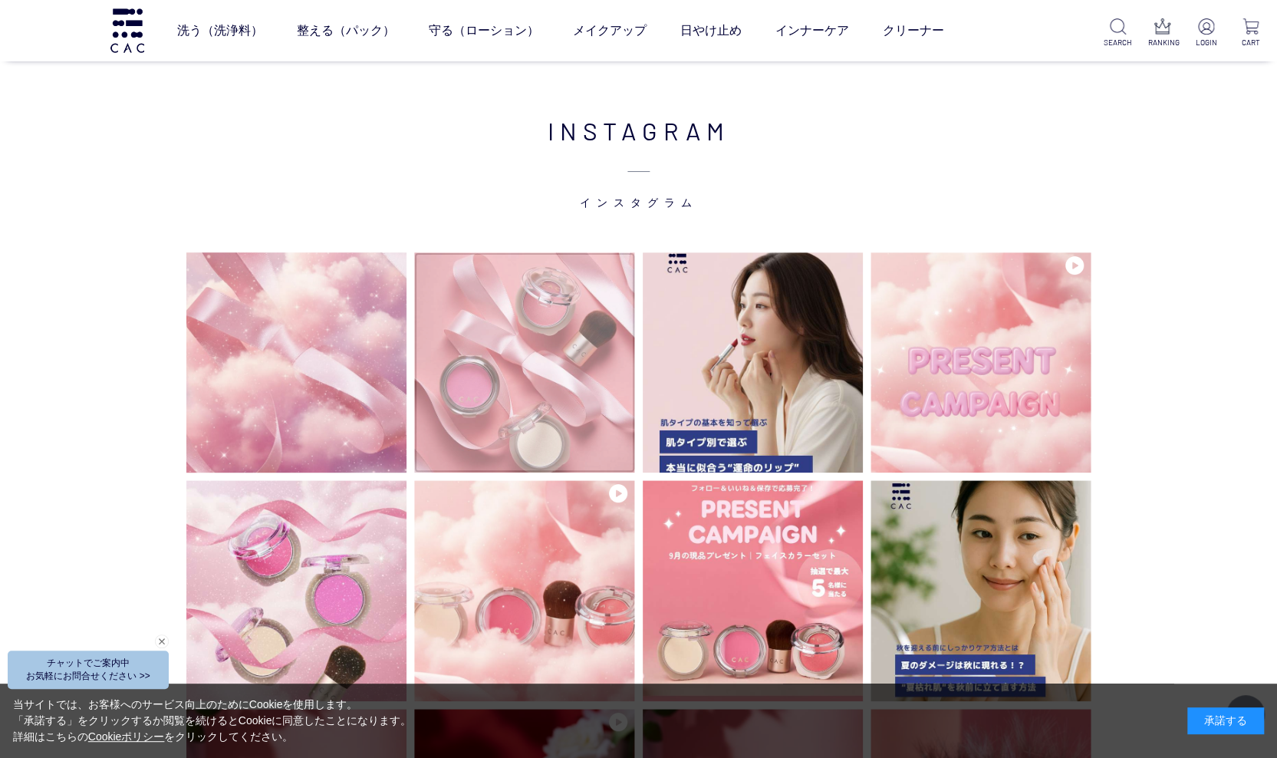
click at [474, 357] on img at bounding box center [524, 362] width 221 height 221
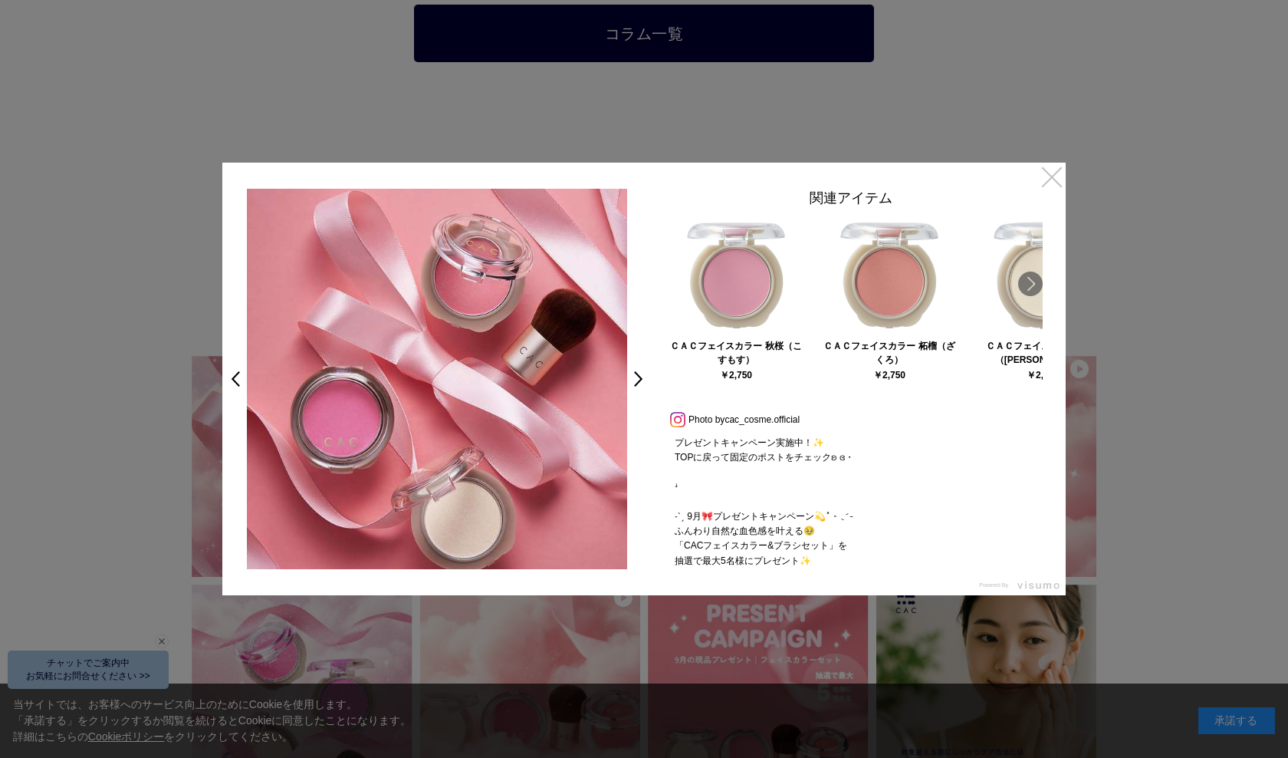
click at [1052, 182] on link "×" at bounding box center [1052, 177] width 28 height 28
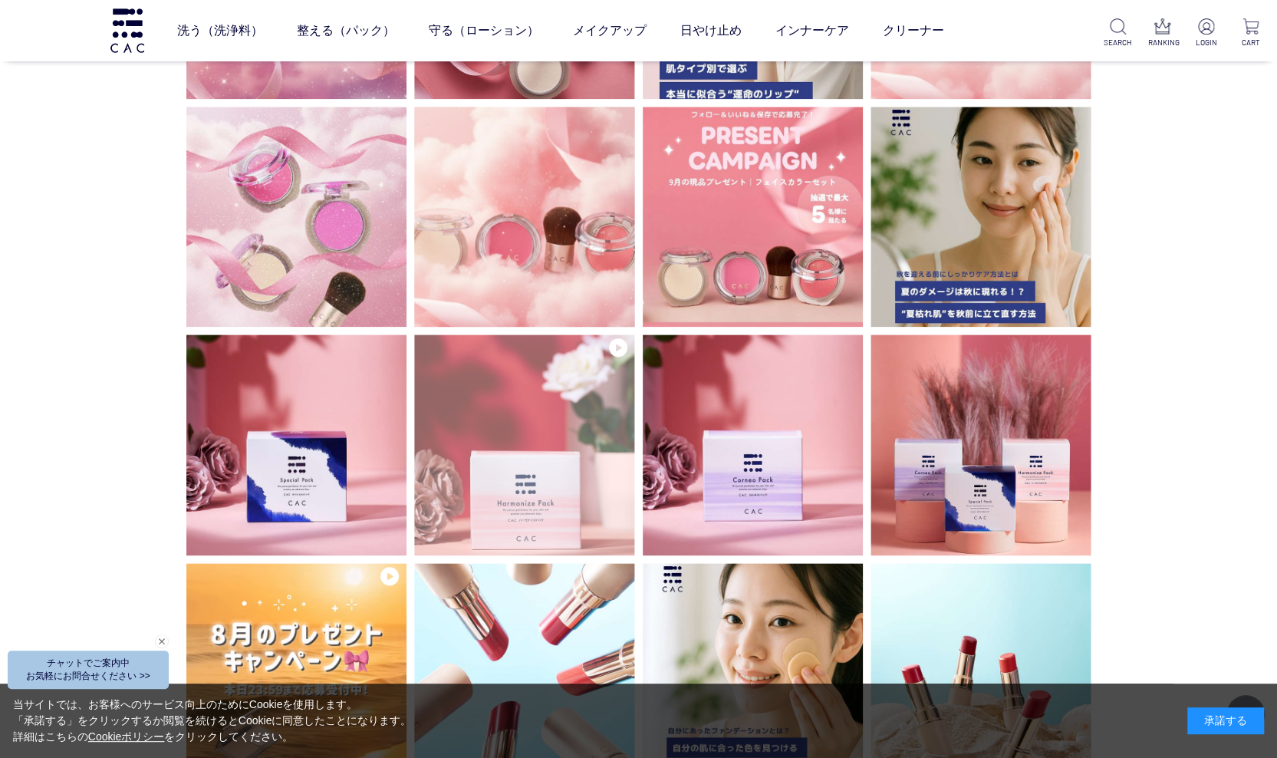
scroll to position [4428, 0]
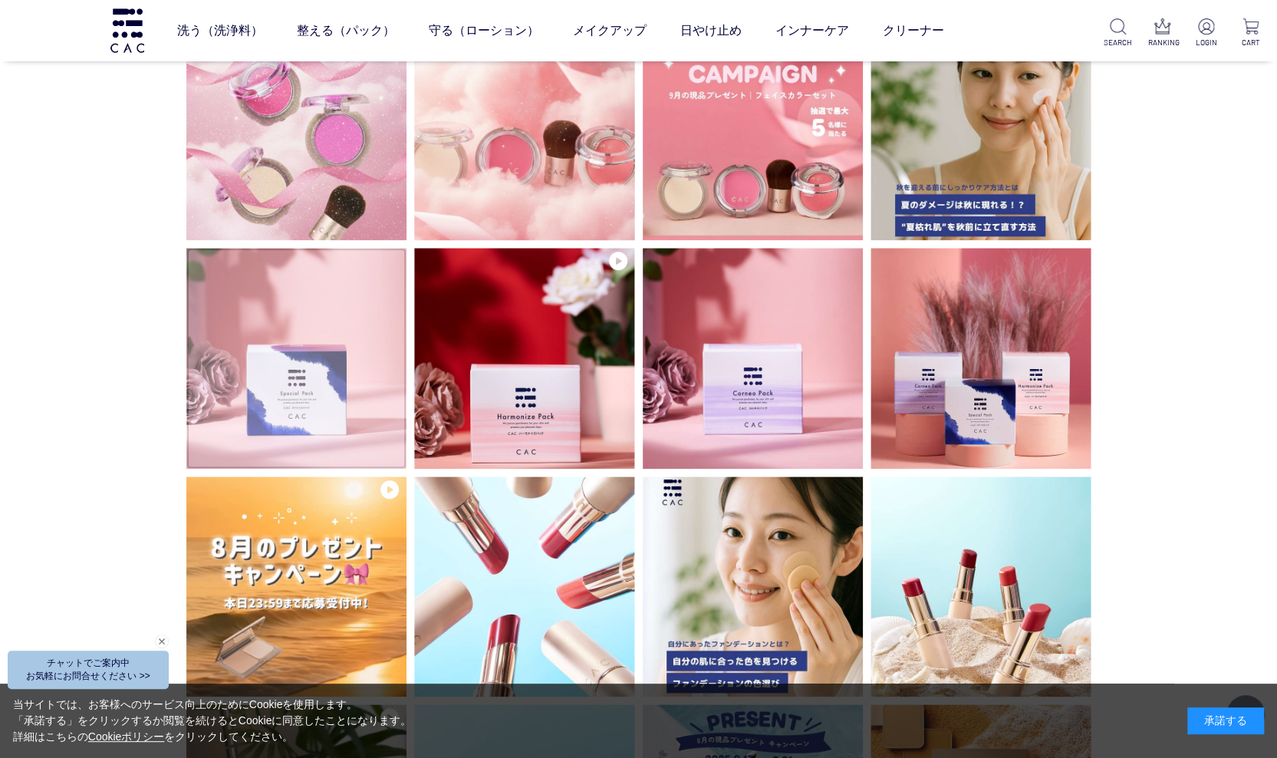
click at [366, 396] on img at bounding box center [296, 358] width 221 height 221
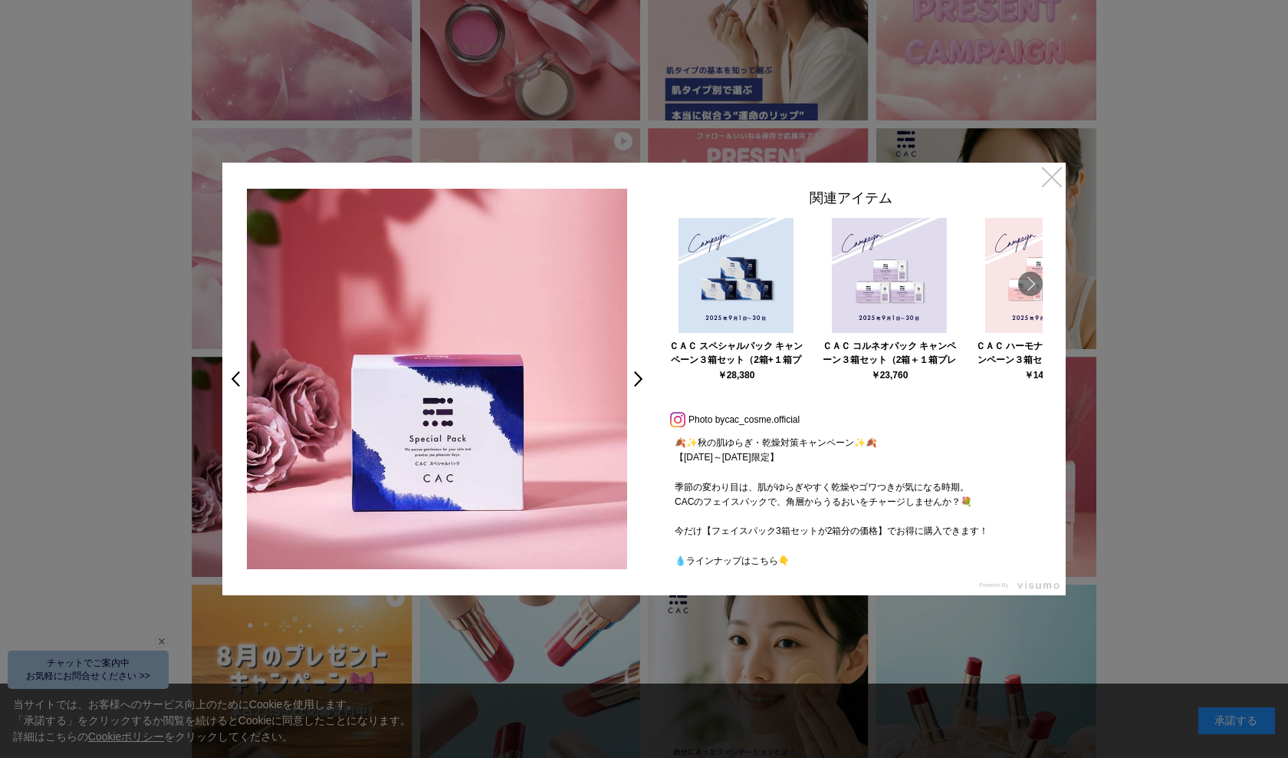
click at [1051, 179] on link "×" at bounding box center [1052, 177] width 28 height 28
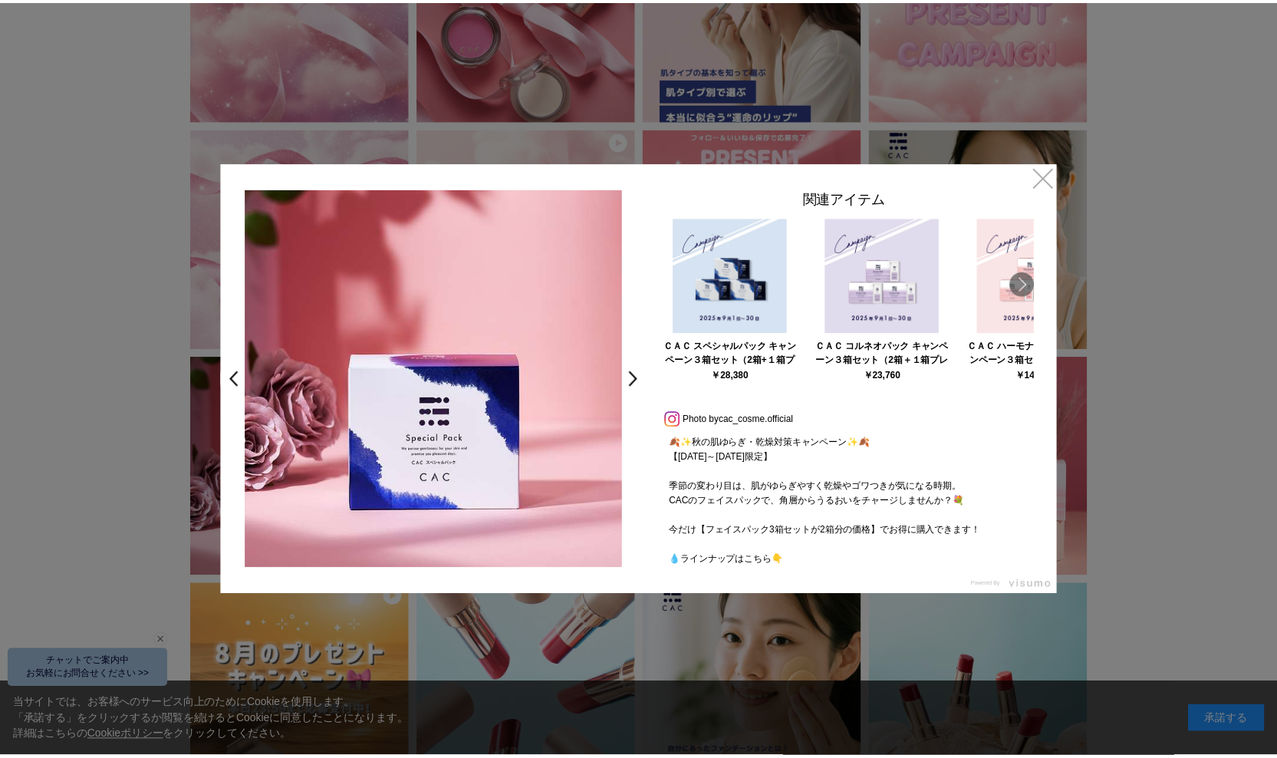
scroll to position [4428, 0]
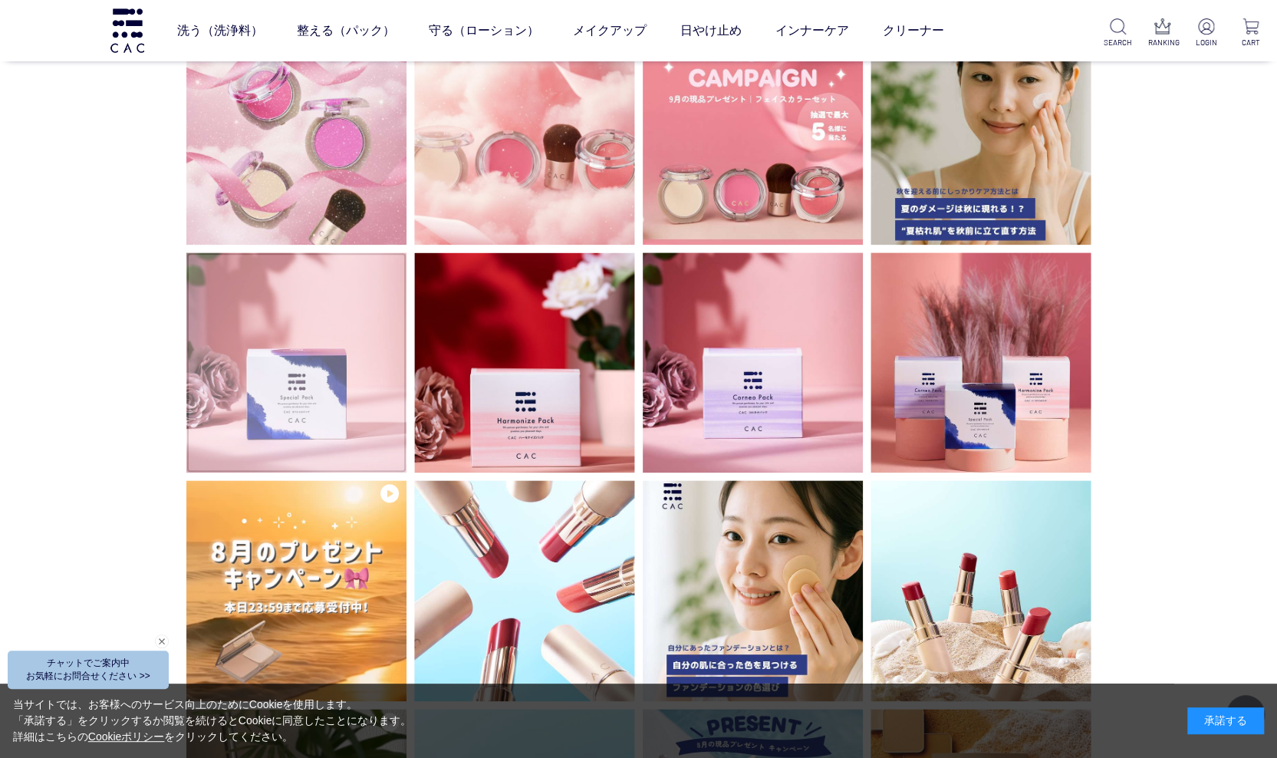
click at [289, 360] on img at bounding box center [296, 362] width 221 height 221
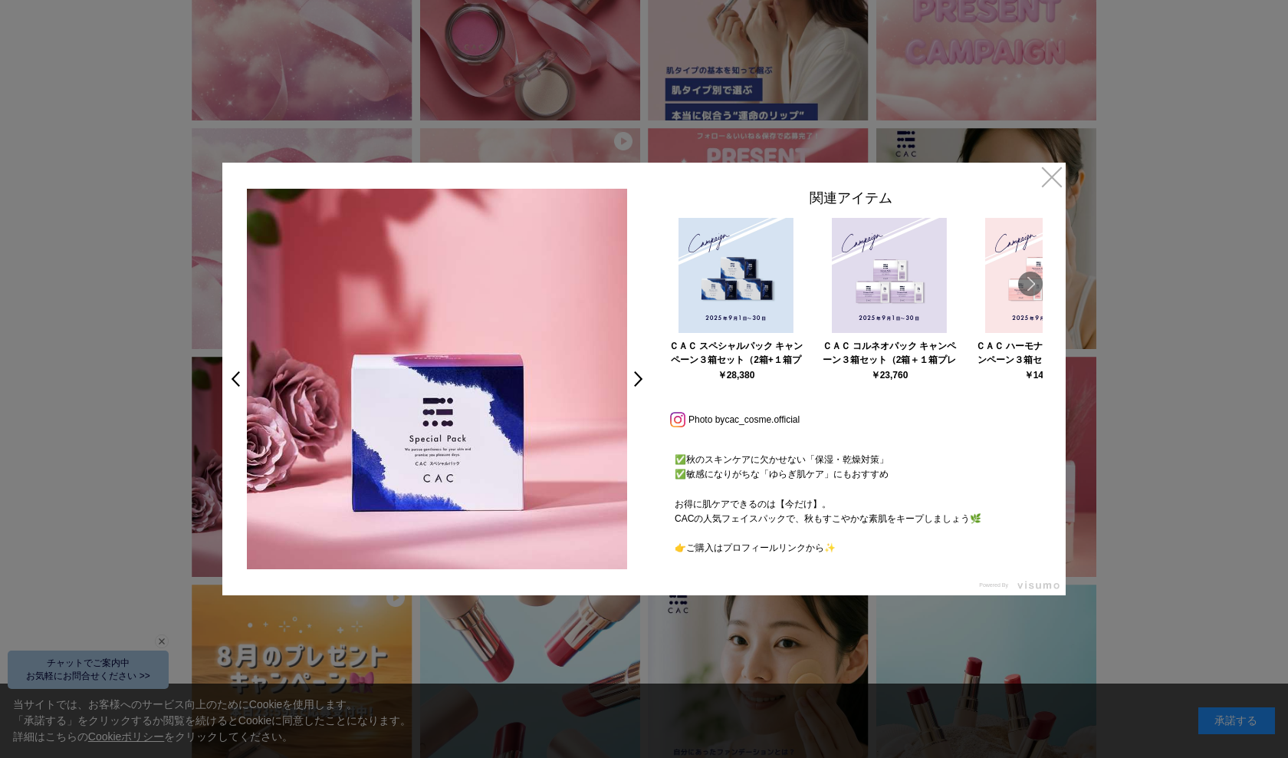
scroll to position [337, 0]
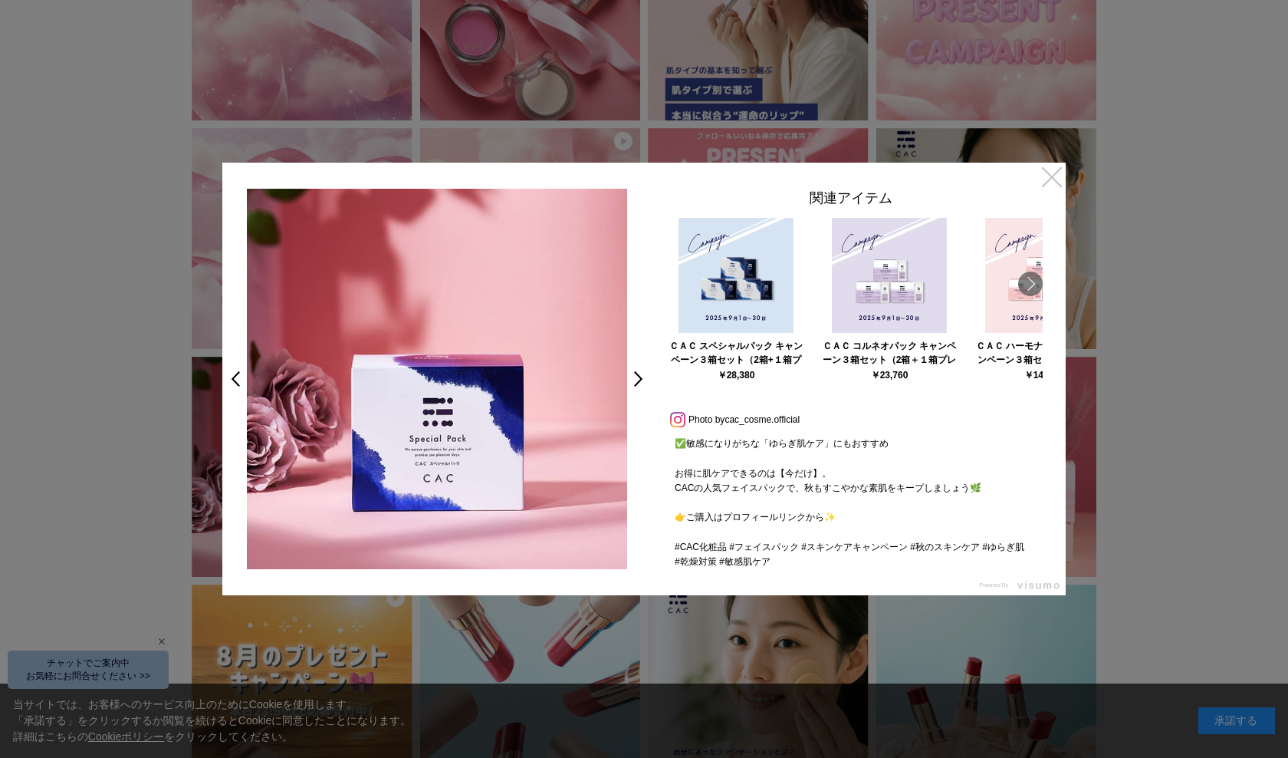
click at [1048, 177] on link "×" at bounding box center [1052, 177] width 28 height 28
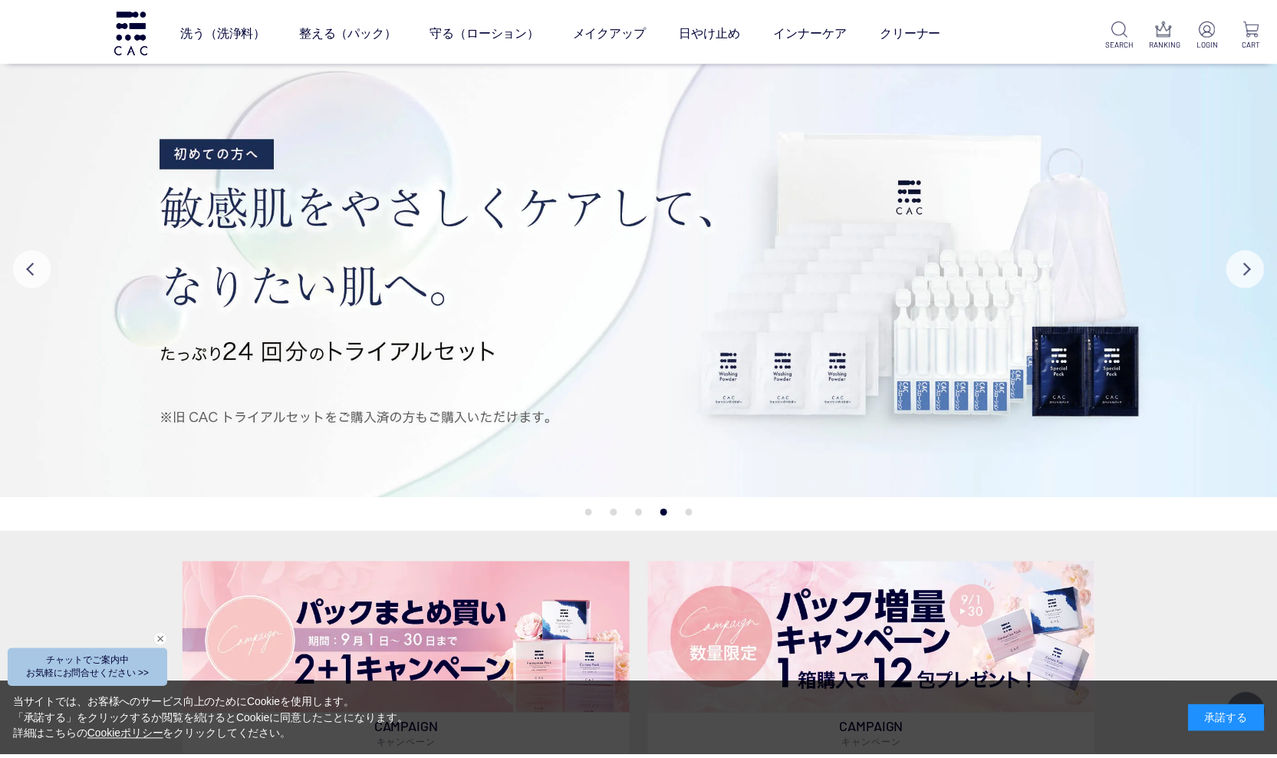
scroll to position [4428, 0]
